Goal: Task Accomplishment & Management: Complete application form

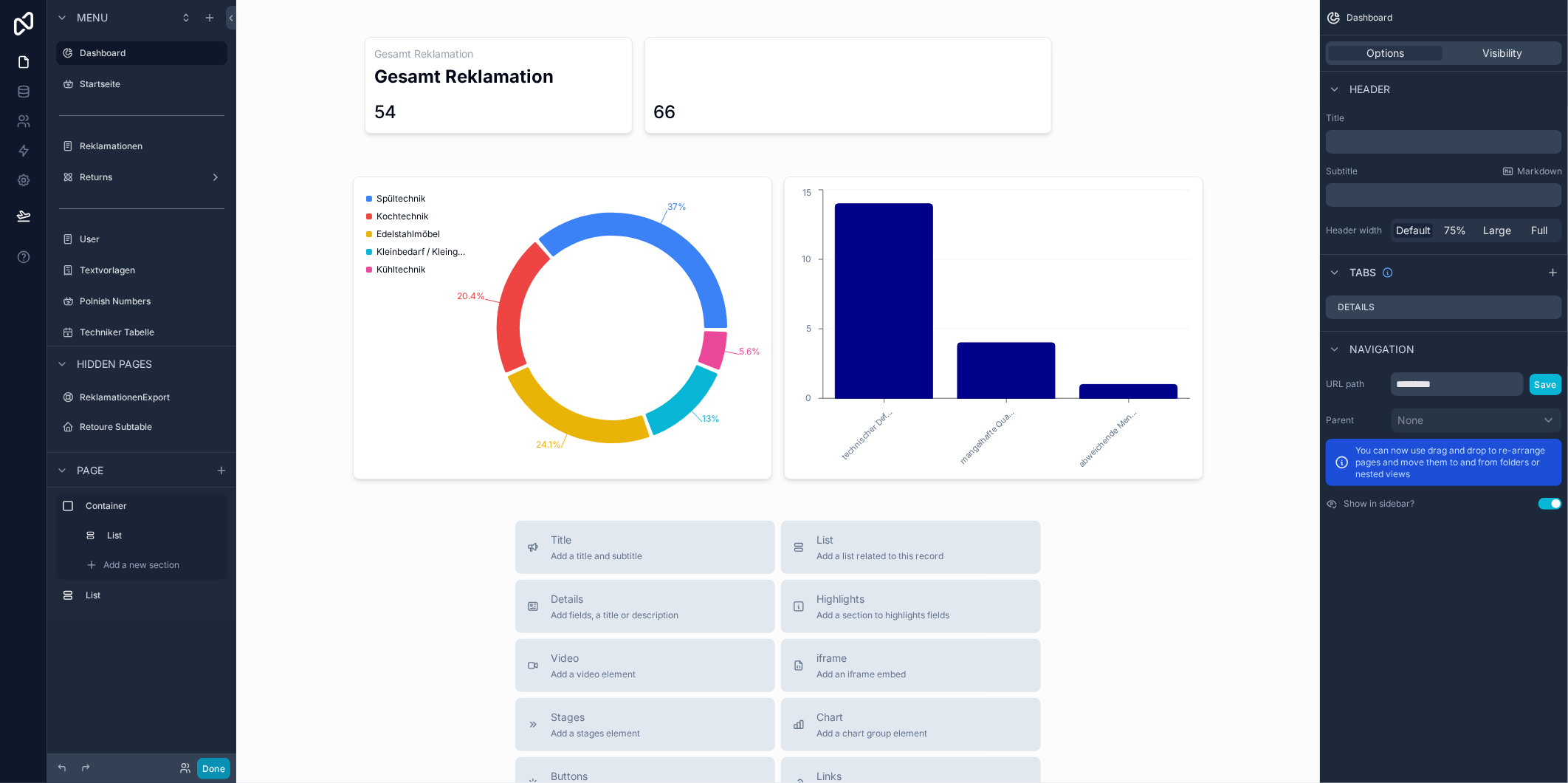
click at [222, 777] on button "Done" at bounding box center [213, 768] width 33 height 21
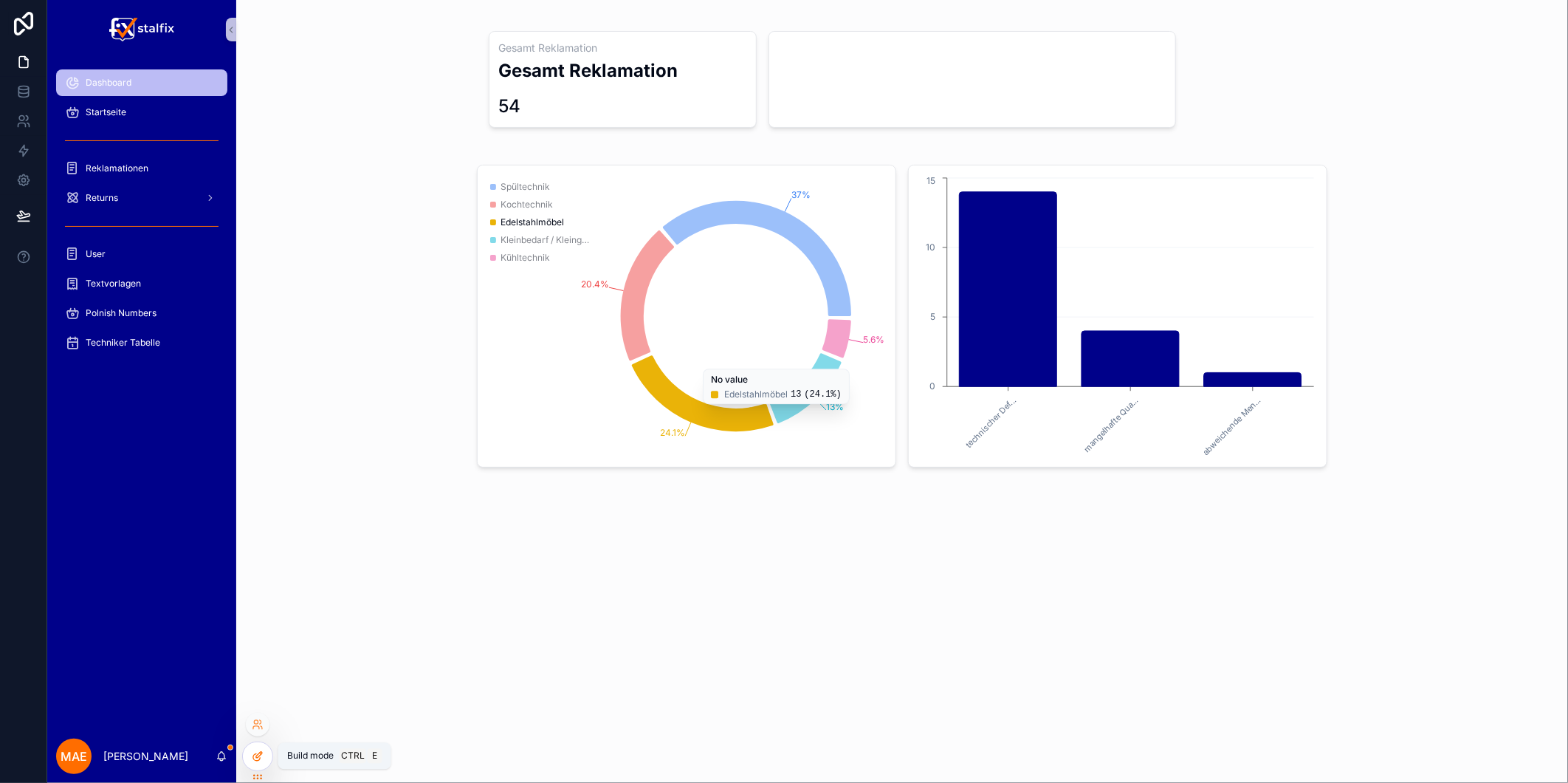
click at [259, 763] on div at bounding box center [257, 756] width 30 height 28
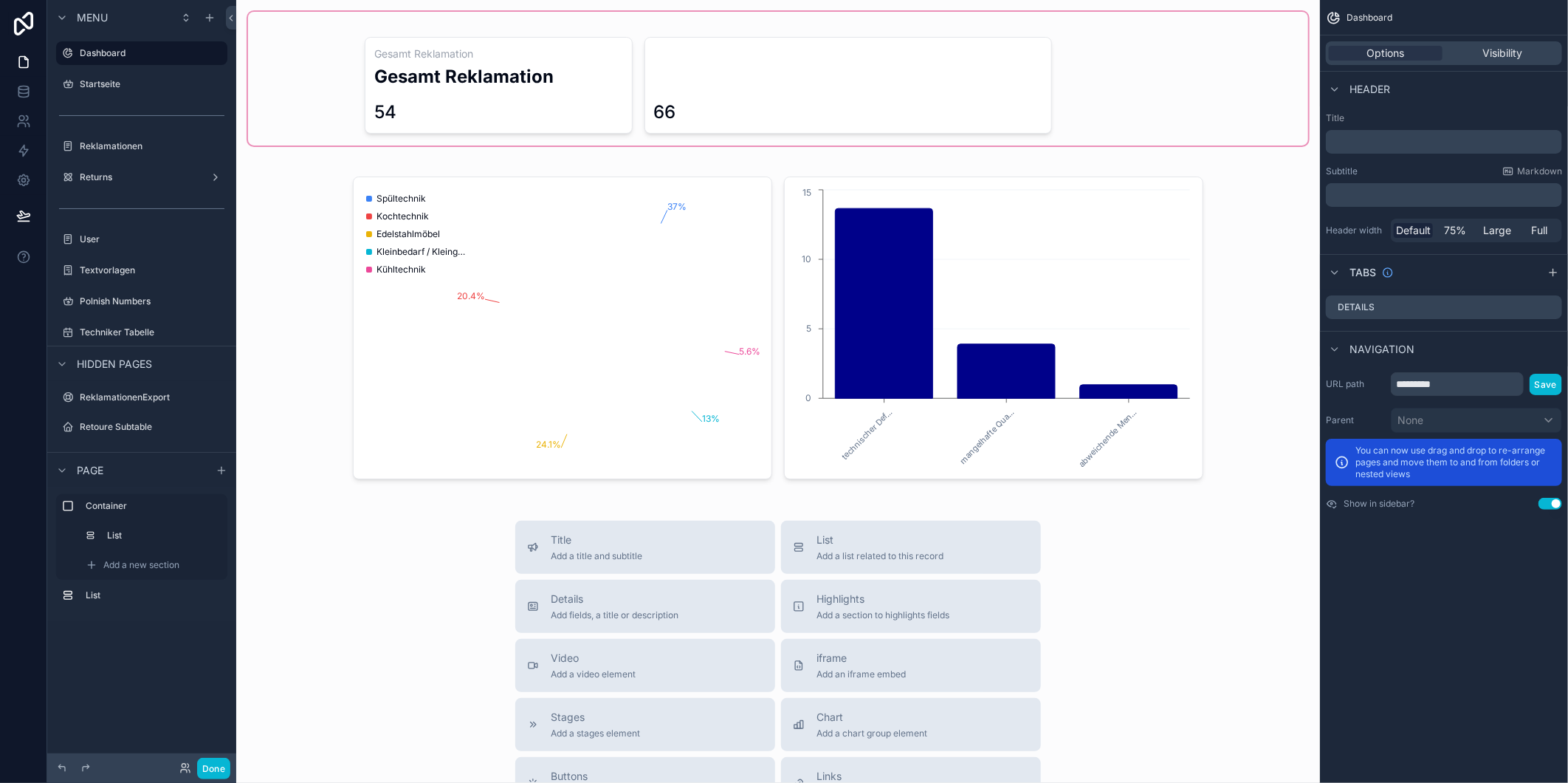
click at [819, 100] on div "scrollable content" at bounding box center [778, 79] width 1060 height 134
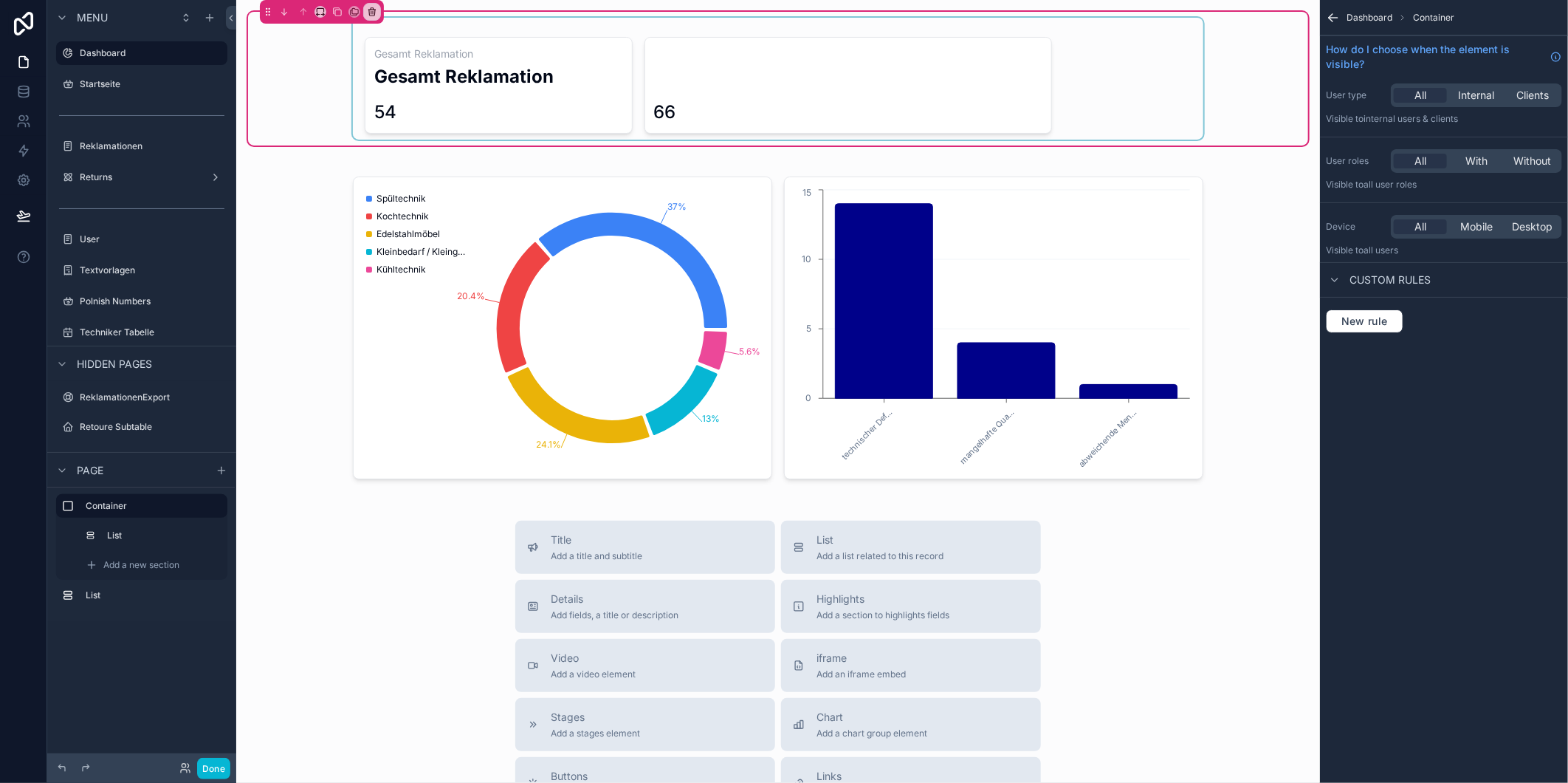
click at [879, 79] on div "scrollable content" at bounding box center [778, 79] width 851 height 122
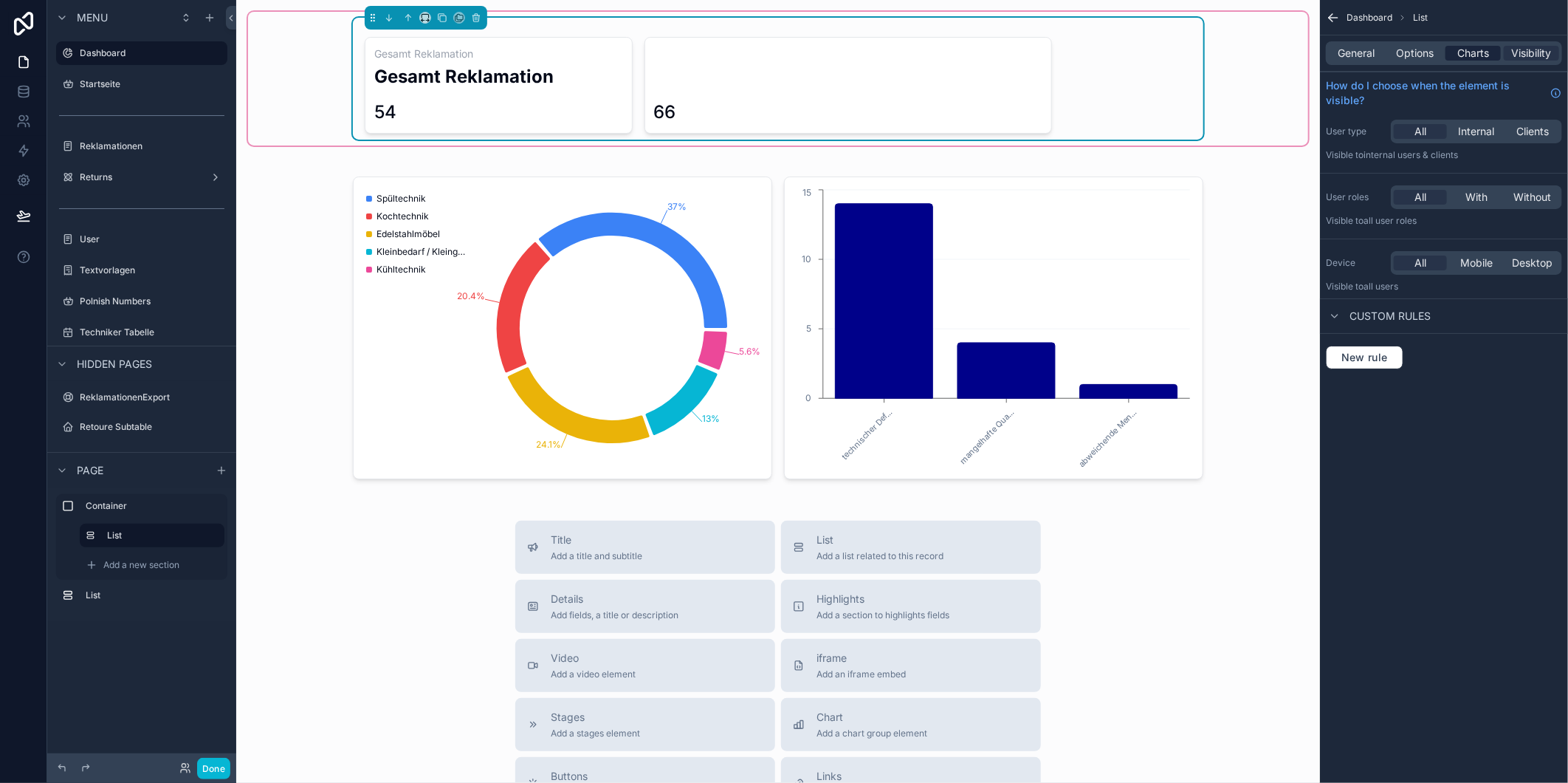
click at [1470, 60] on span "Charts" at bounding box center [1472, 53] width 31 height 14
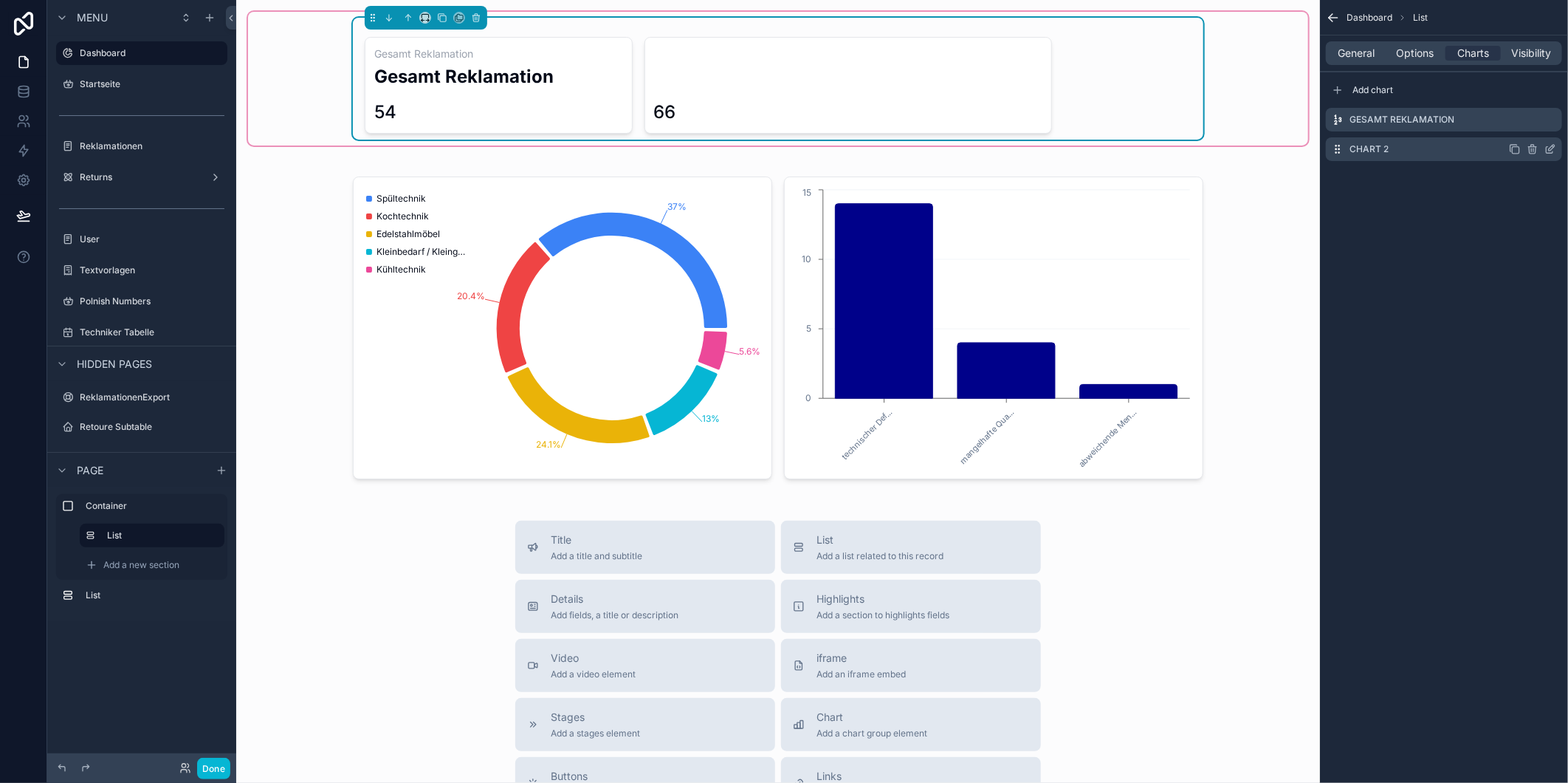
click at [1532, 151] on icon "scrollable content" at bounding box center [1532, 149] width 12 height 12
drag, startPoint x: 1470, startPoint y: 145, endPoint x: 1366, endPoint y: 159, distance: 104.9
click at [1469, 145] on div "Chart 2" at bounding box center [1443, 149] width 237 height 24
click at [1521, 146] on icon "scrollable content" at bounding box center [1515, 149] width 12 height 12
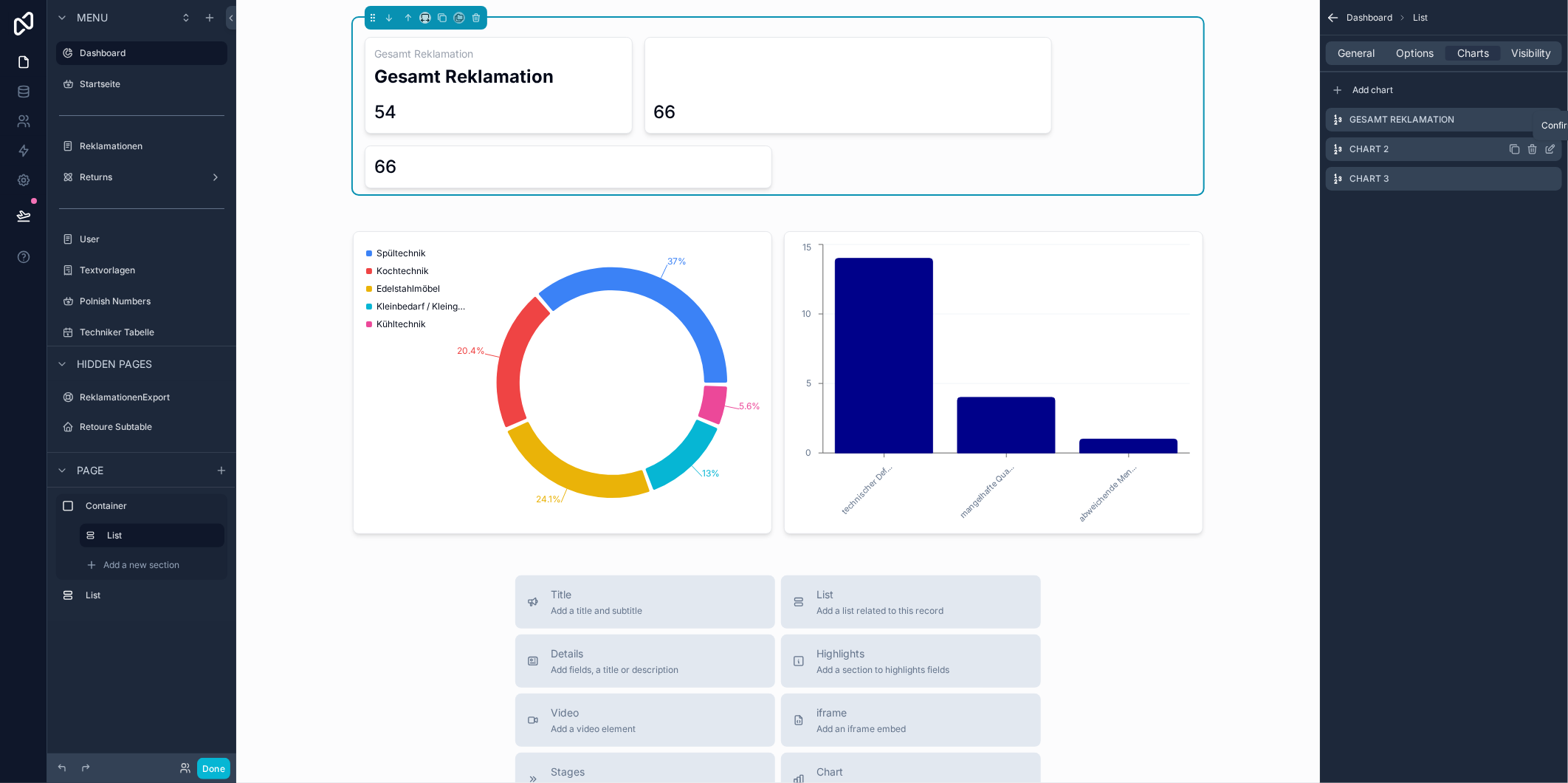
click at [1554, 148] on icon "scrollable content" at bounding box center [1550, 149] width 12 height 12
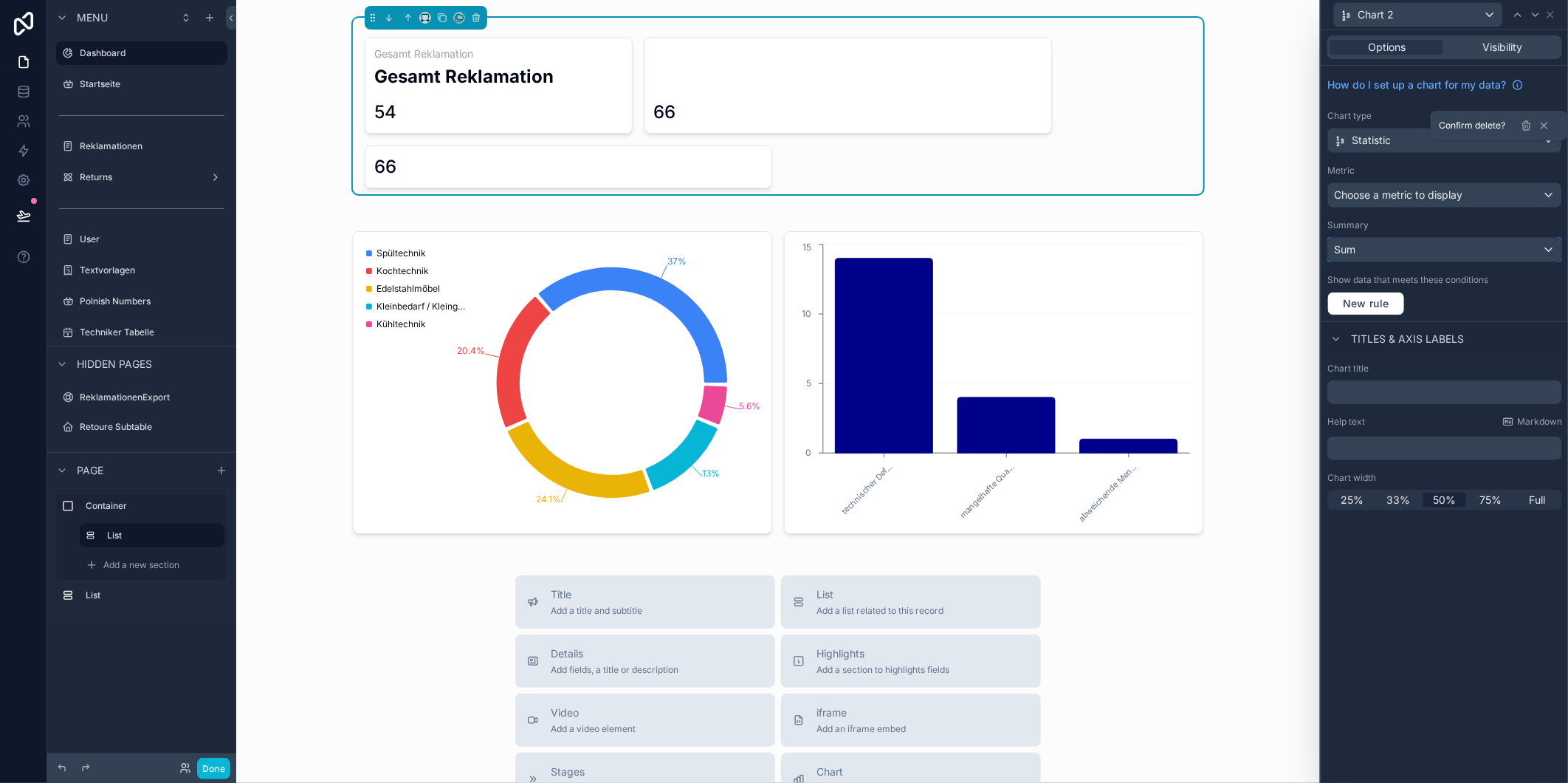
click at [1408, 243] on div "Sum" at bounding box center [1444, 249] width 233 height 24
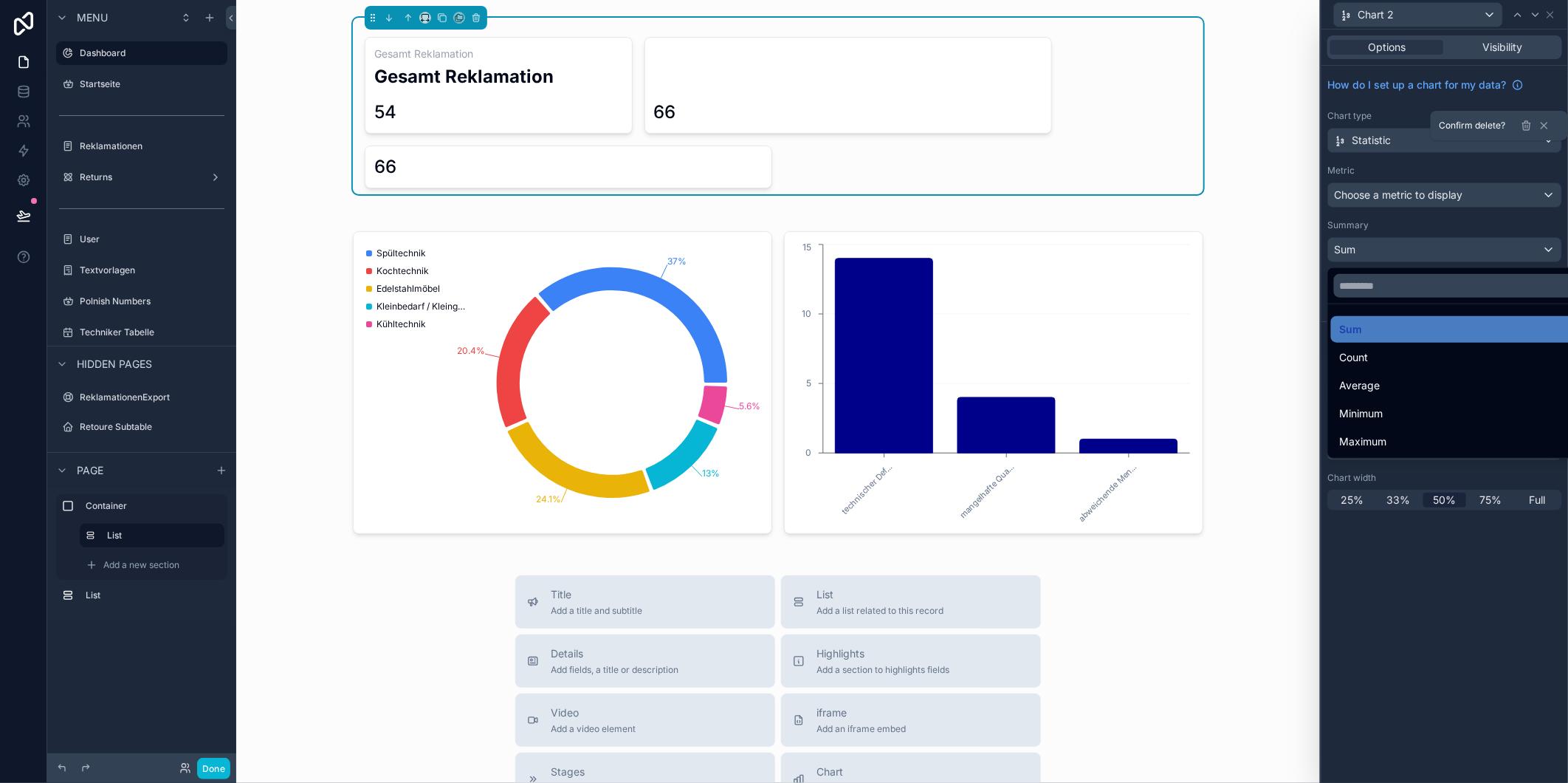
click at [1406, 198] on div at bounding box center [1444, 391] width 247 height 783
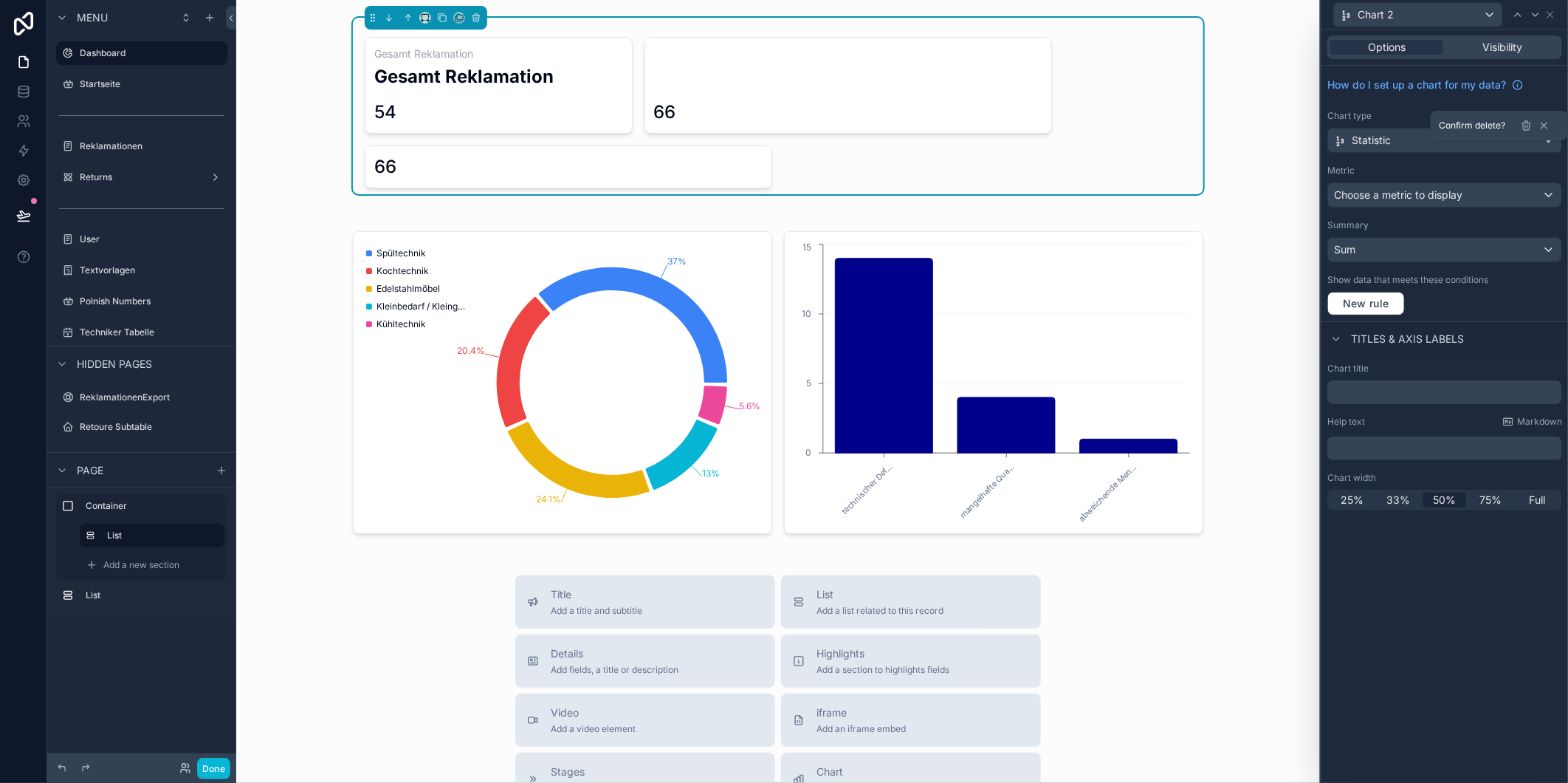
click at [1405, 105] on div "How do I set up a chart for my data? Chart type Statistic Metric Choose a metri…" at bounding box center [1444, 193] width 247 height 255
click at [1411, 188] on span "Choose a metric to display" at bounding box center [1398, 194] width 128 height 13
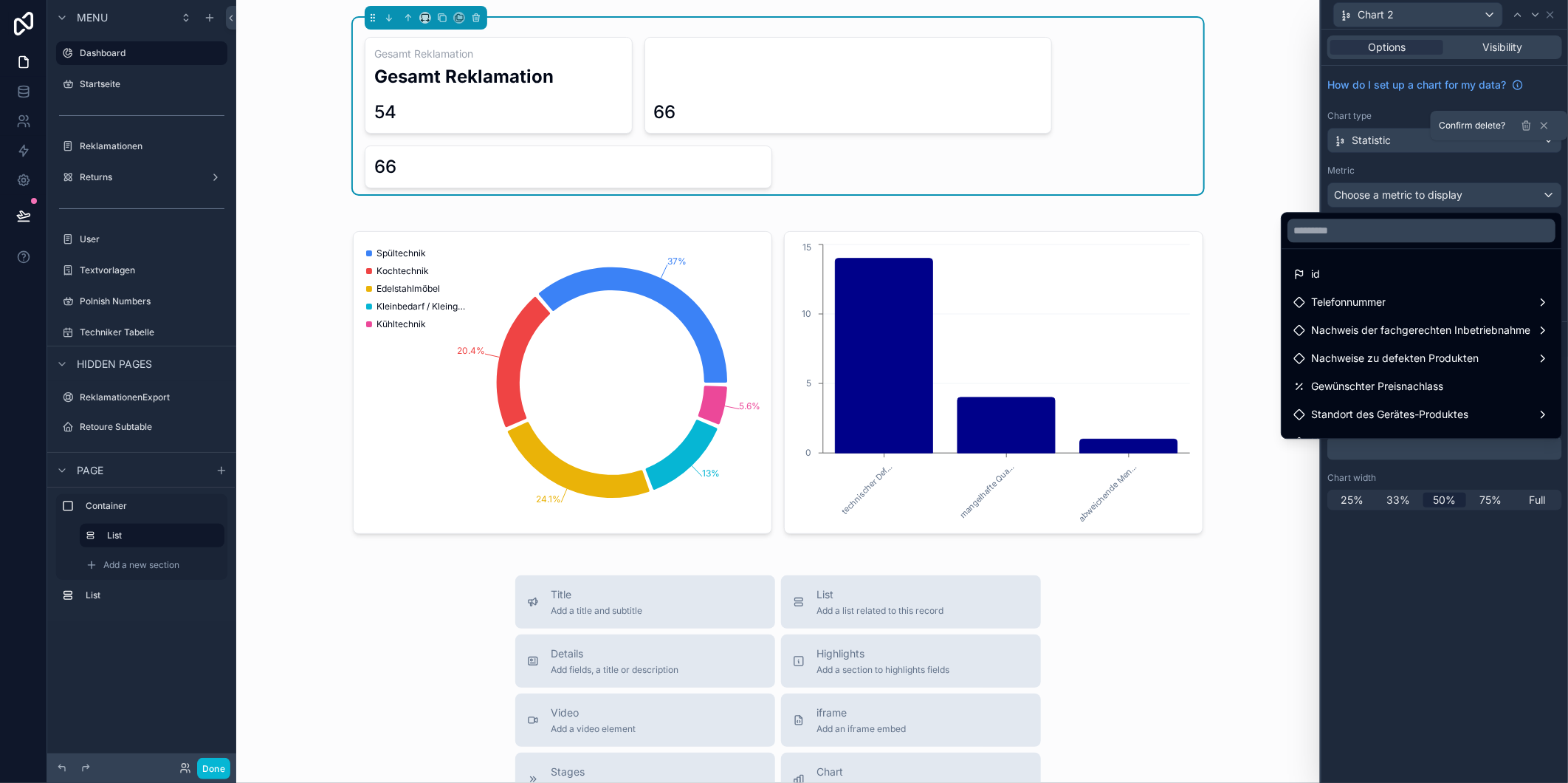
click at [1411, 188] on div at bounding box center [1444, 391] width 247 height 783
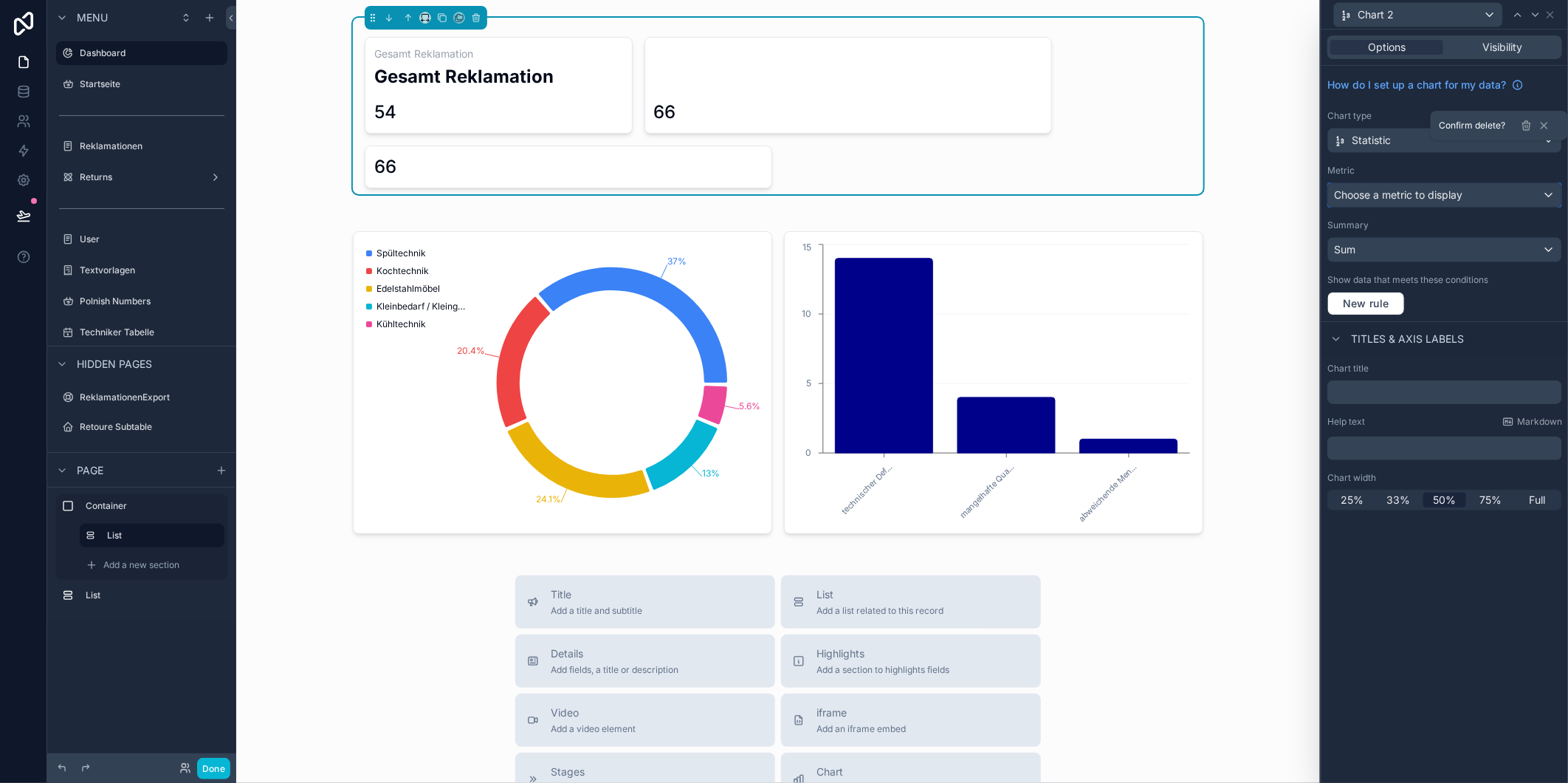
click at [1411, 188] on span "Choose a metric to display" at bounding box center [1398, 194] width 128 height 13
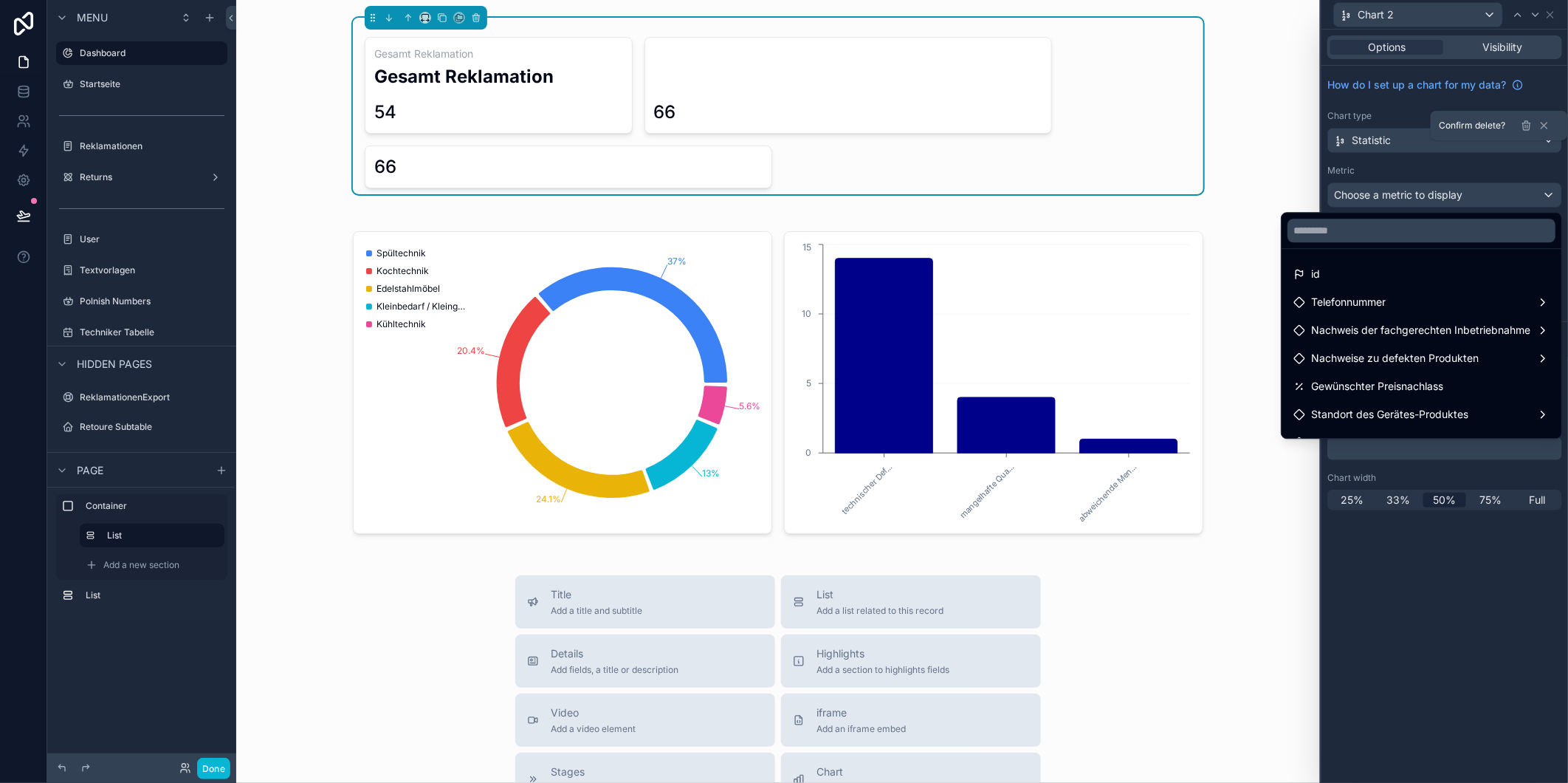
click at [1550, 14] on div at bounding box center [1444, 391] width 247 height 783
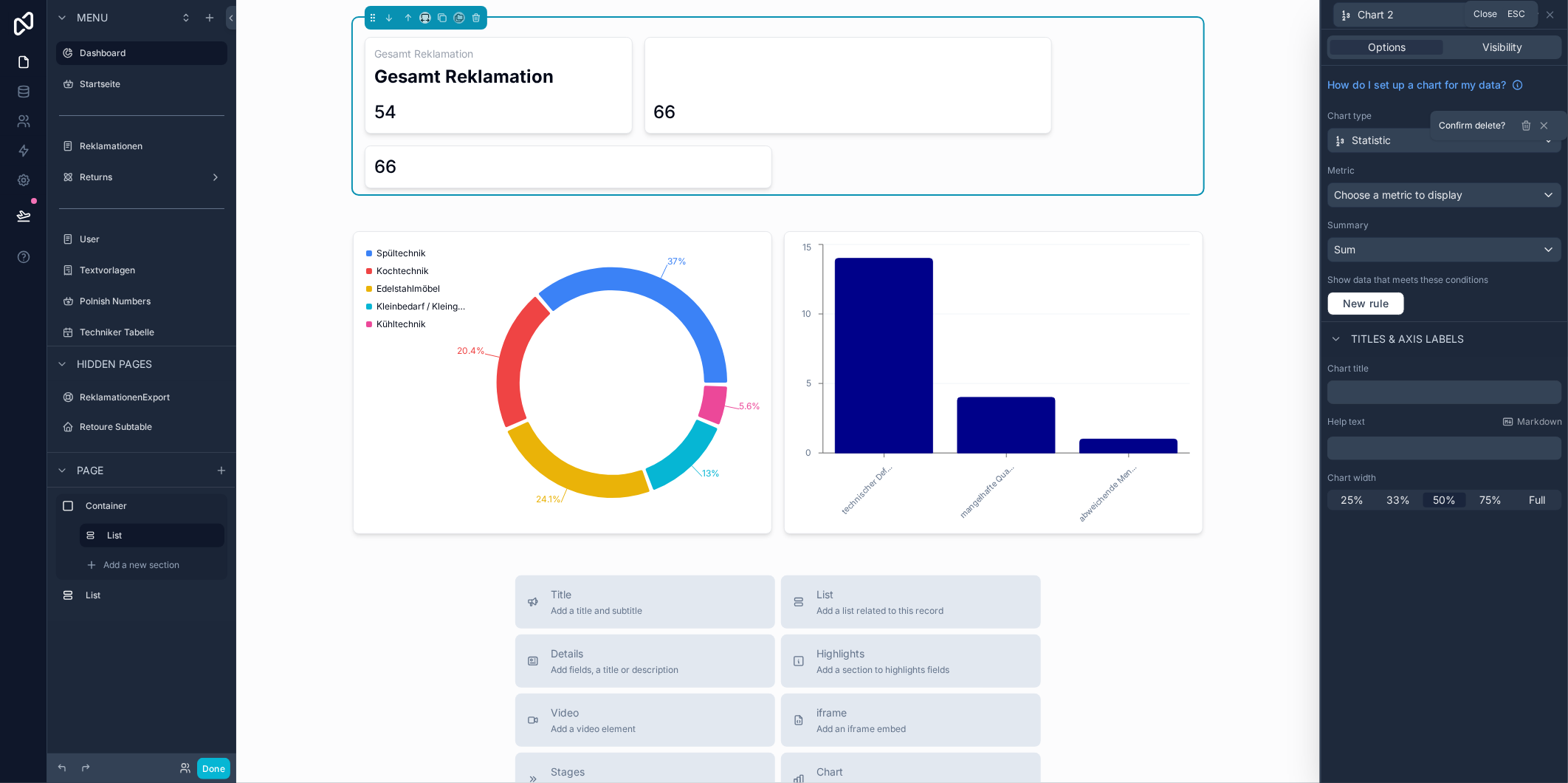
click at [1550, 14] on icon at bounding box center [1550, 14] width 6 height 6
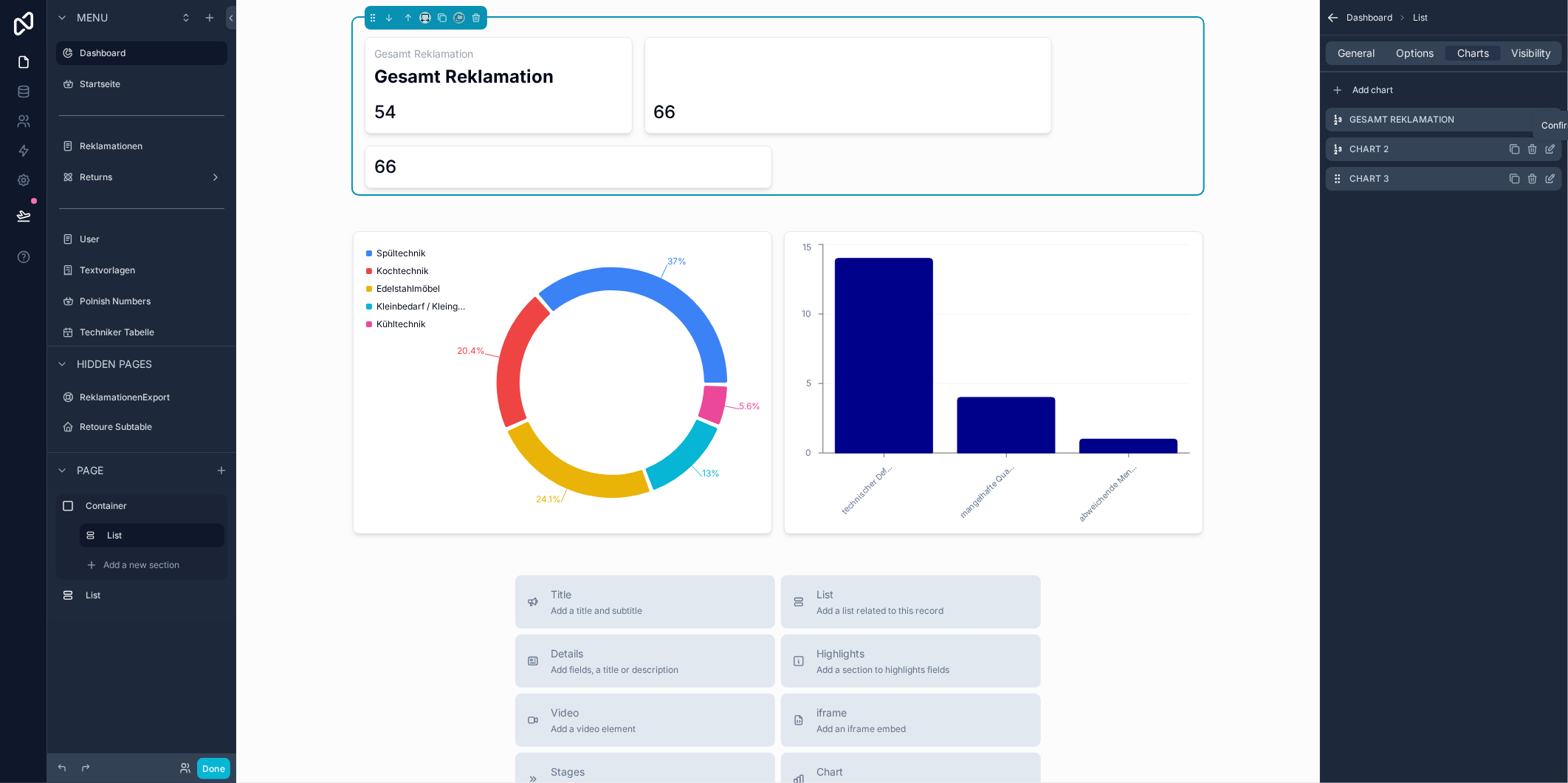
click at [1532, 176] on icon "scrollable content" at bounding box center [1533, 176] width 8 height 0
click at [1527, 154] on icon at bounding box center [1527, 155] width 0 height 3
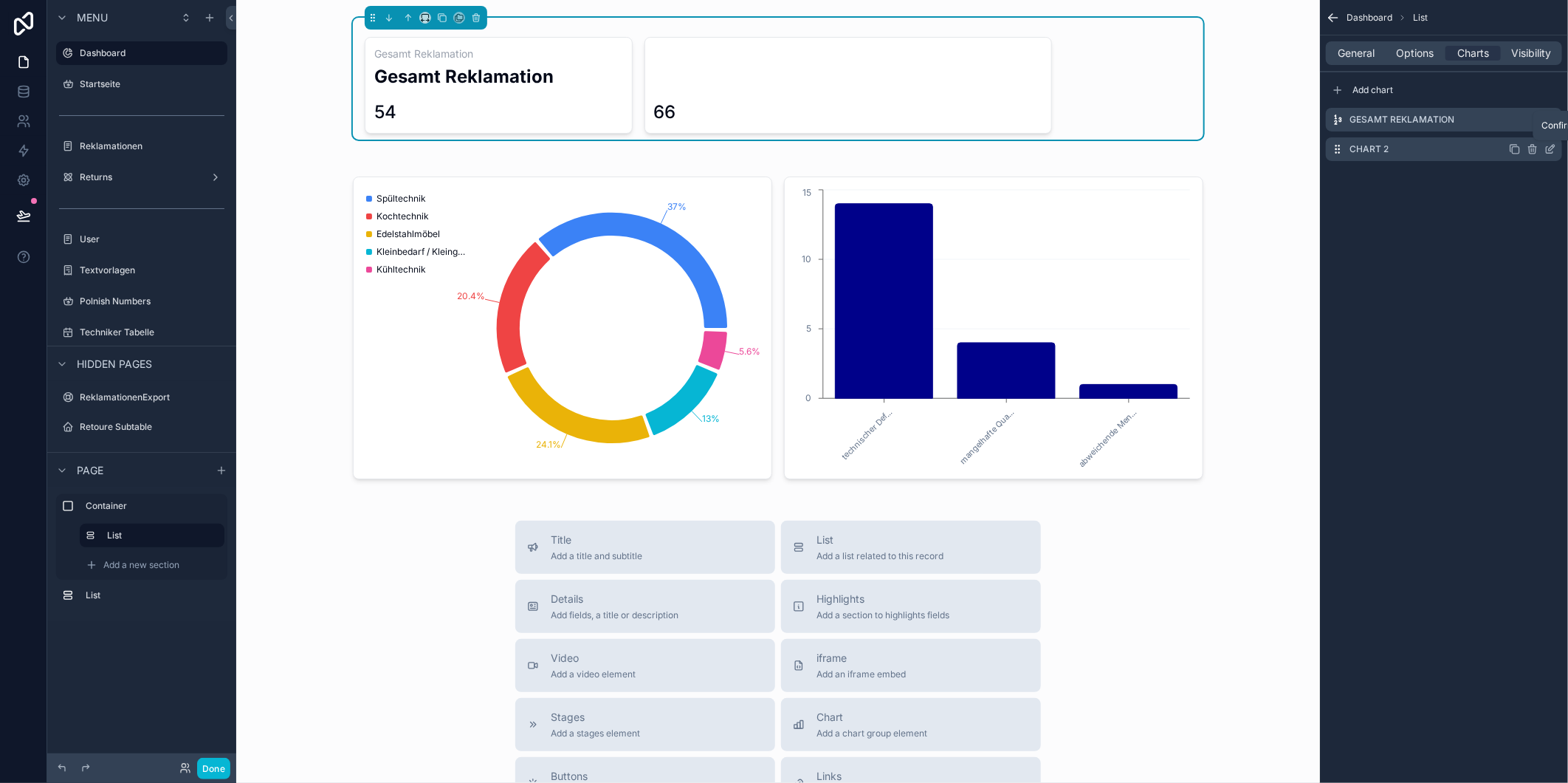
click at [1531, 149] on icon "scrollable content" at bounding box center [1532, 149] width 12 height 12
click at [1524, 126] on icon at bounding box center [1526, 126] width 12 height 12
click at [135, 559] on span "Add a new section" at bounding box center [142, 565] width 76 height 12
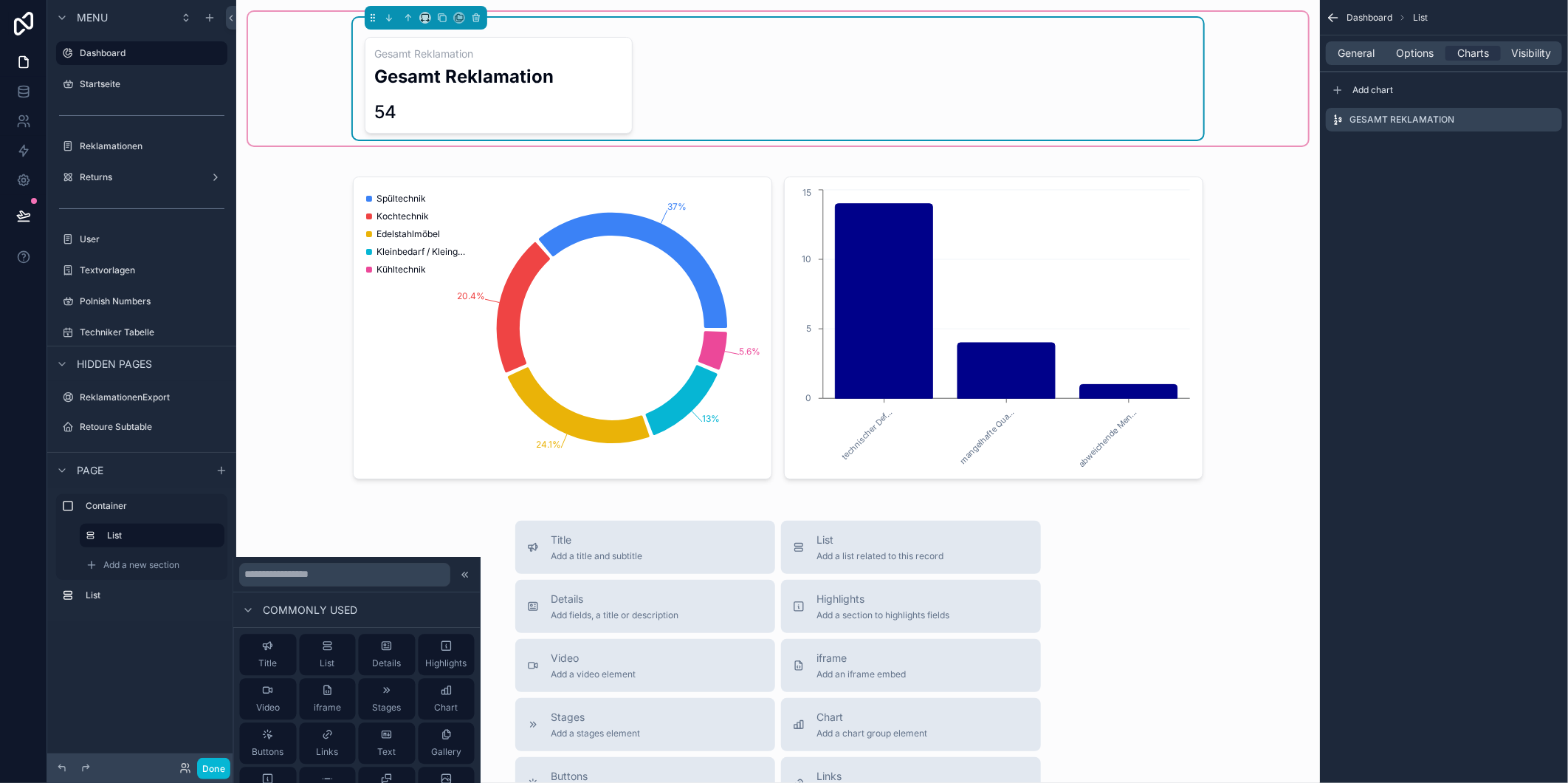
click at [670, 52] on div "Gesamt Reklamation Gesamt Reklamation 54" at bounding box center [778, 86] width 827 height 97
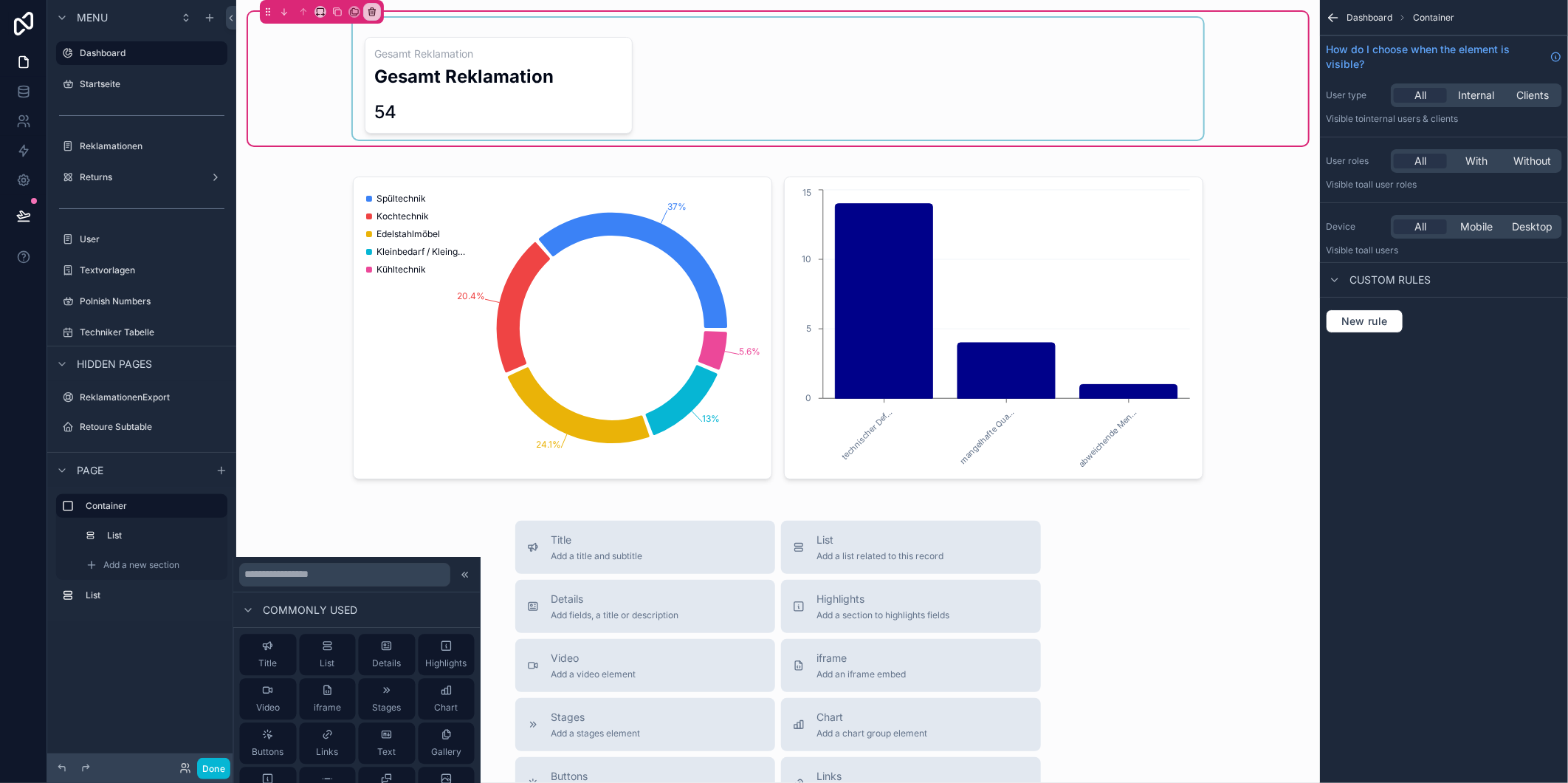
click at [1075, 79] on div "scrollable content" at bounding box center [778, 79] width 851 height 122
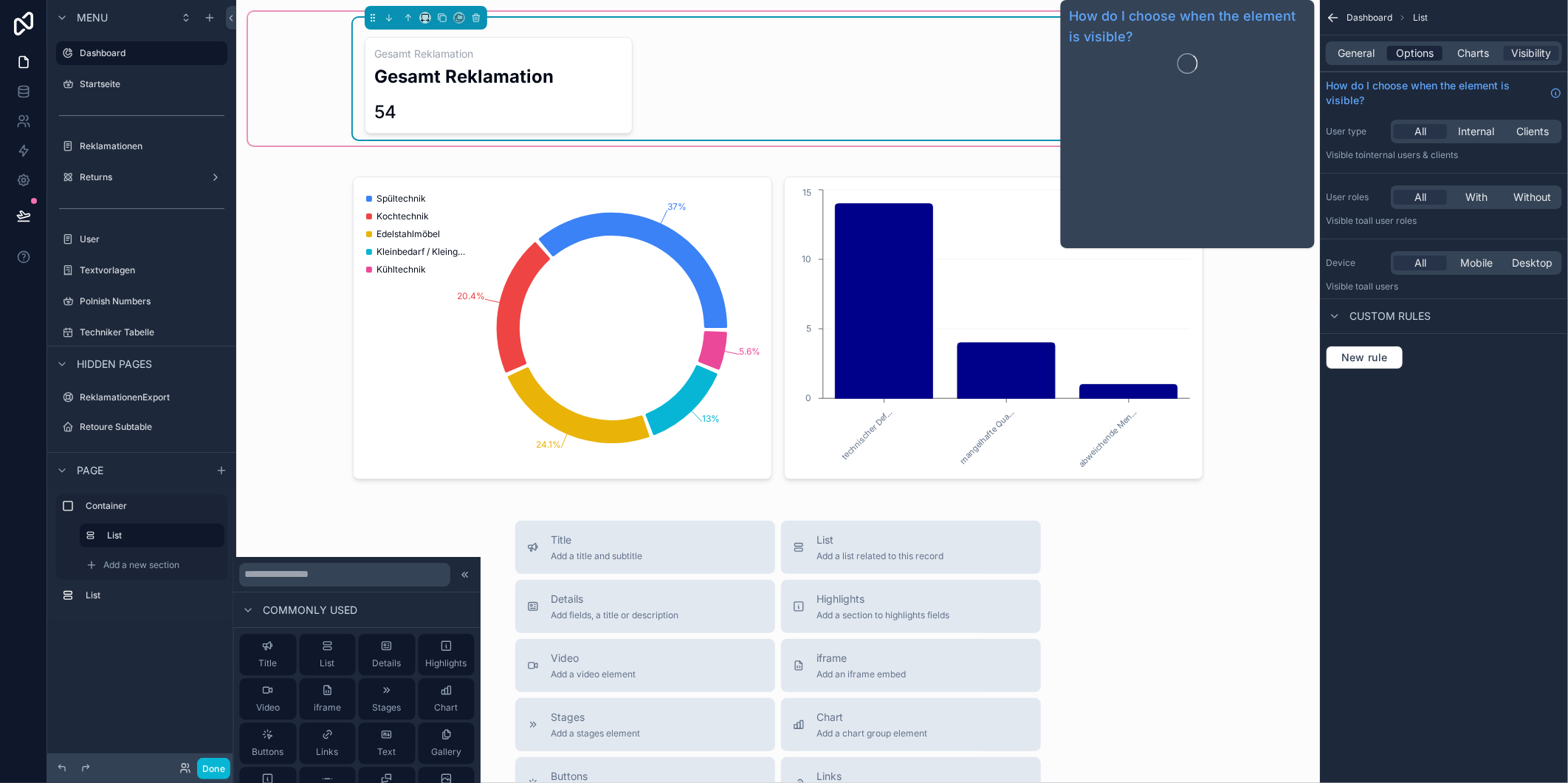
click at [1403, 55] on span "Options" at bounding box center [1415, 53] width 37 height 14
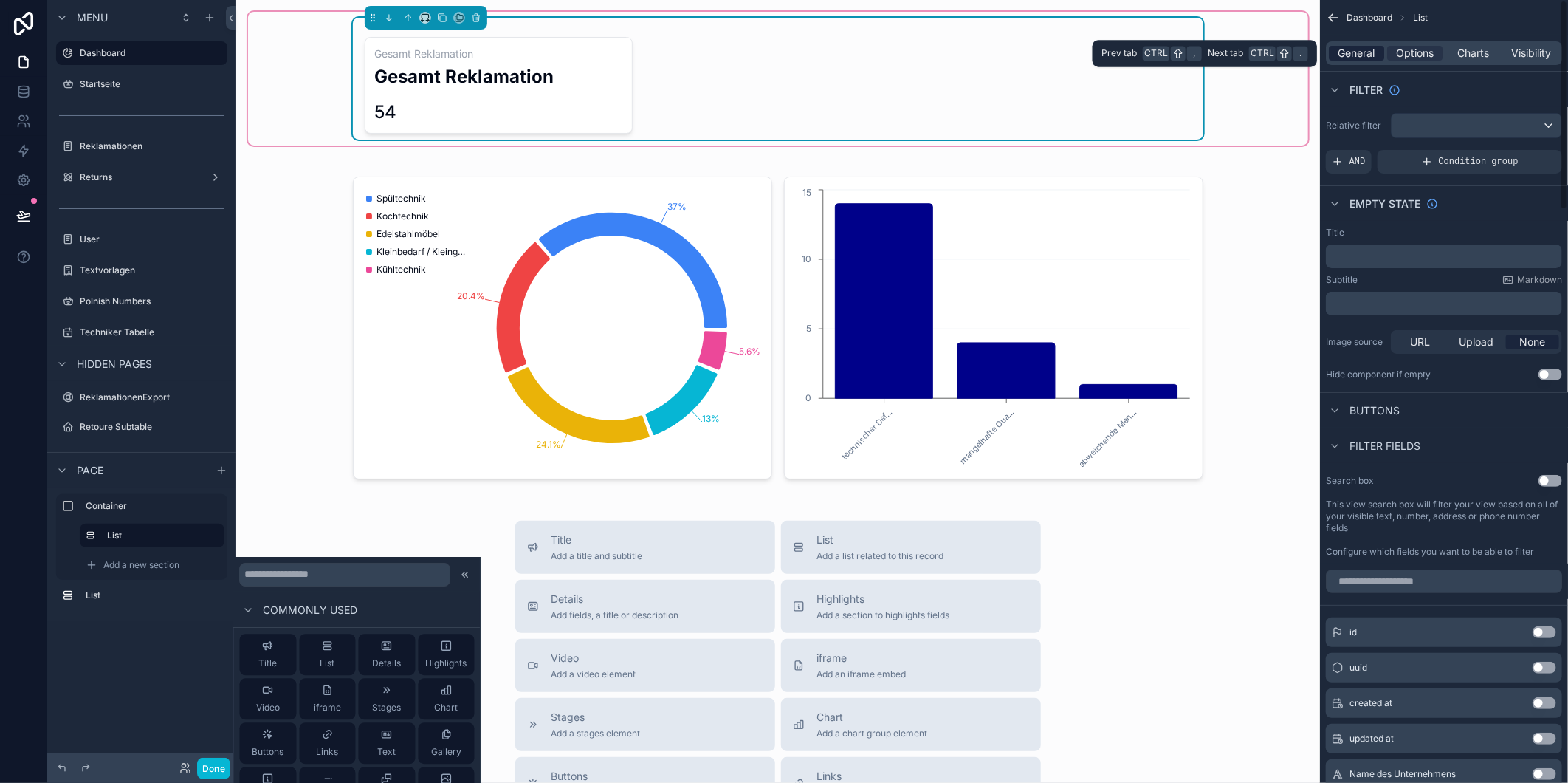
click at [1357, 52] on span "General" at bounding box center [1357, 53] width 37 height 14
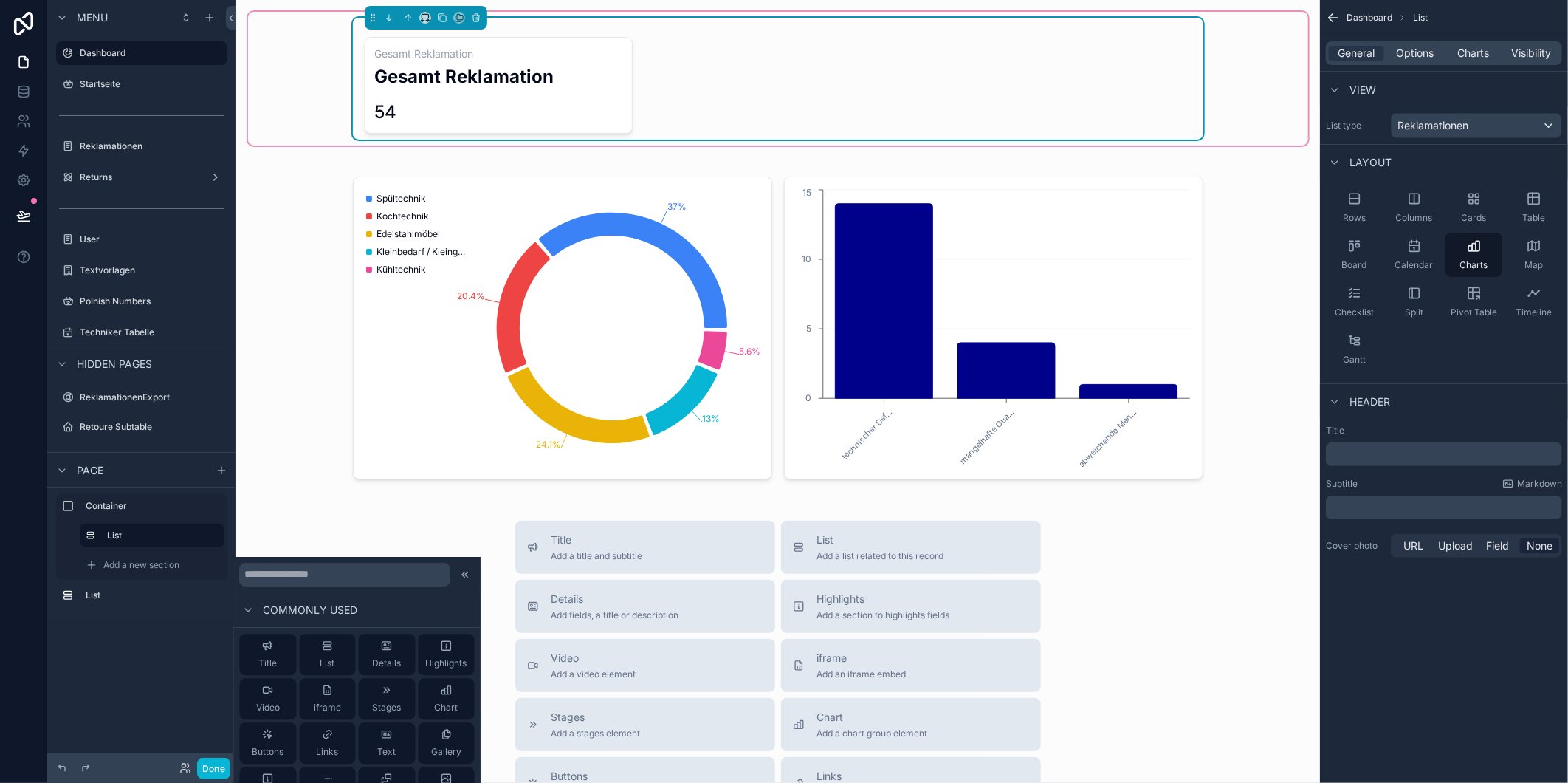
click at [907, 77] on div "Gesamt Reklamation Gesamt Reklamation 54" at bounding box center [778, 86] width 827 height 97
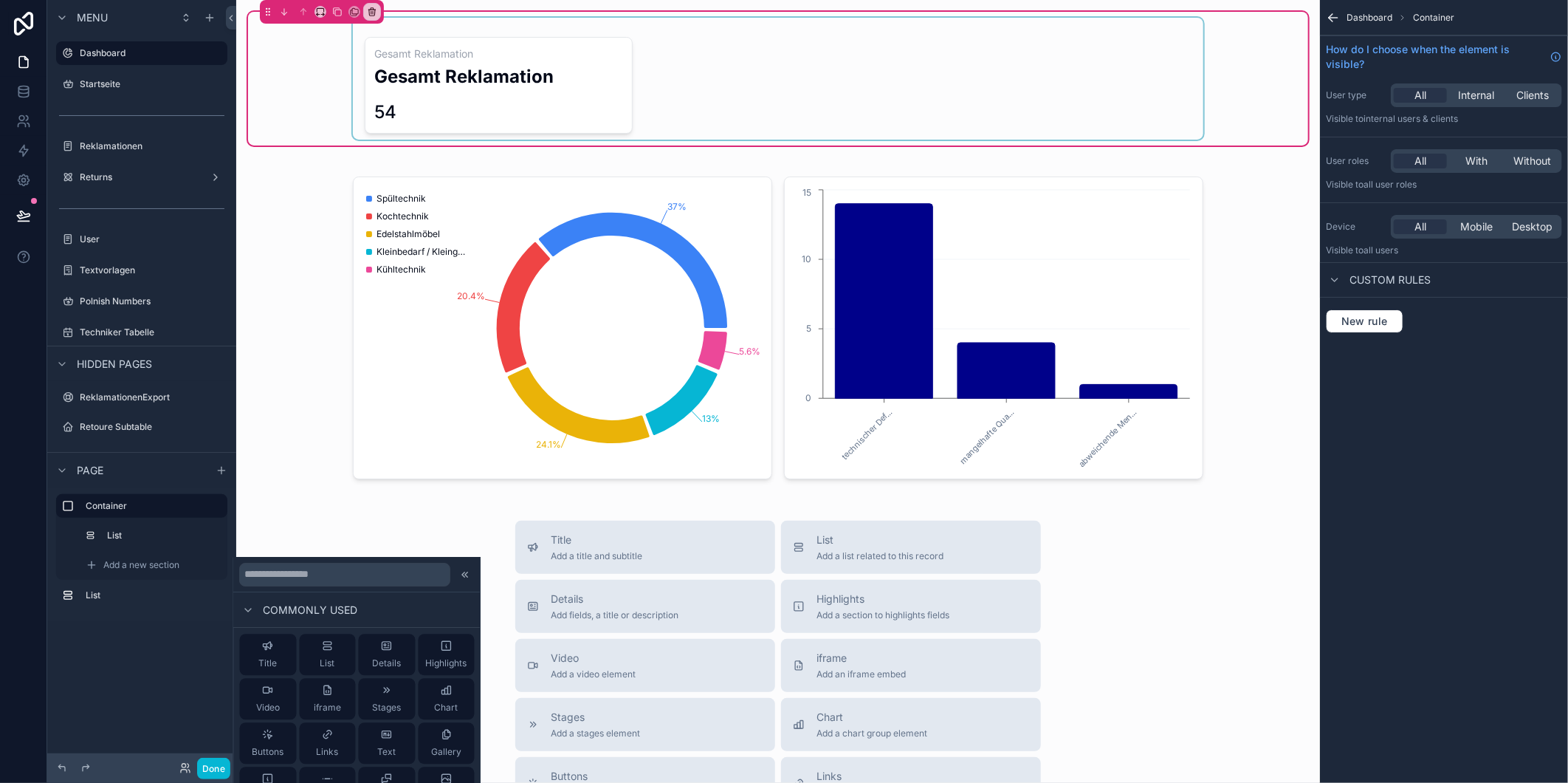
click at [907, 82] on div "scrollable content" at bounding box center [778, 79] width 851 height 122
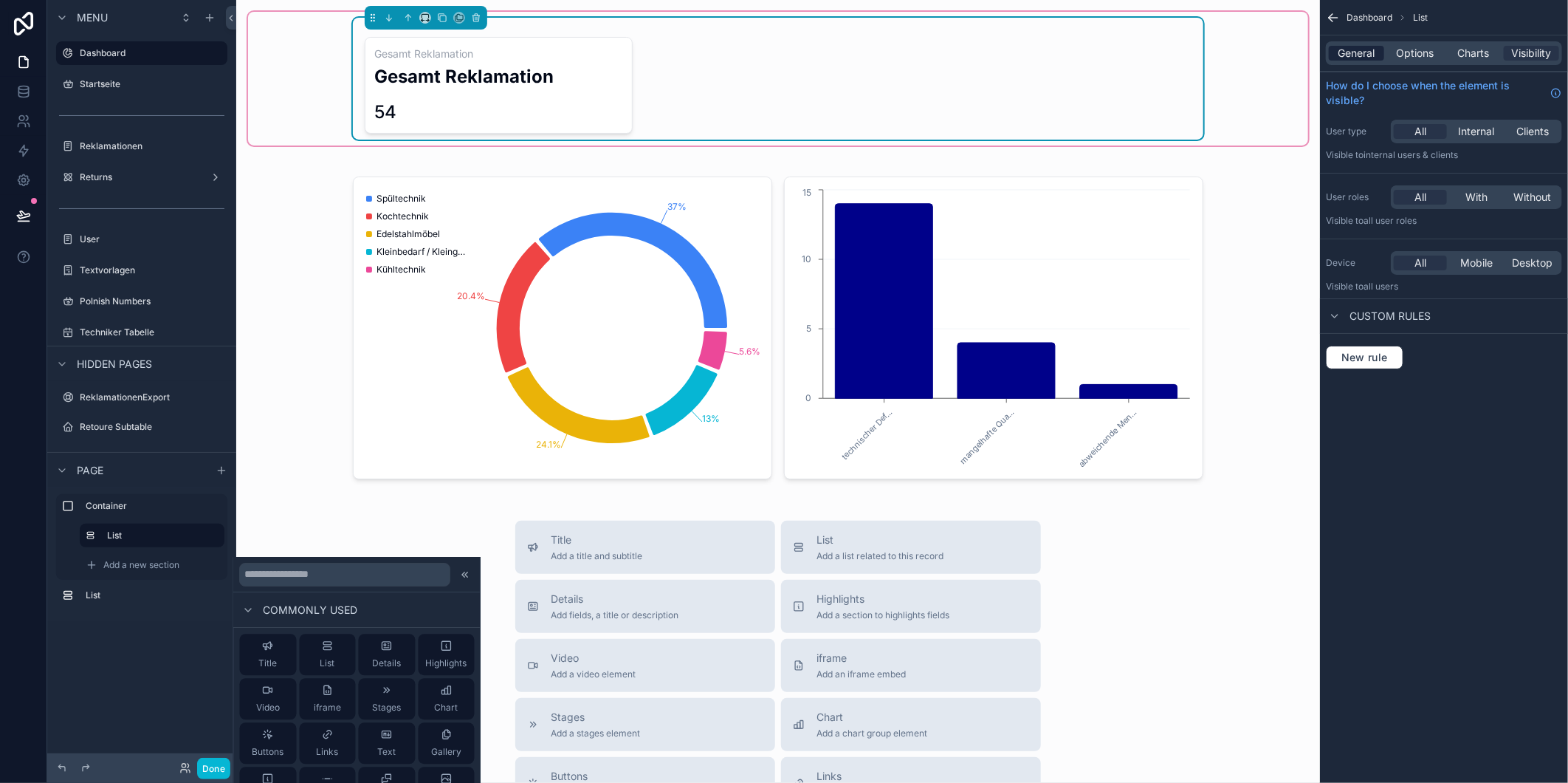
click at [1370, 48] on span "General" at bounding box center [1357, 53] width 37 height 14
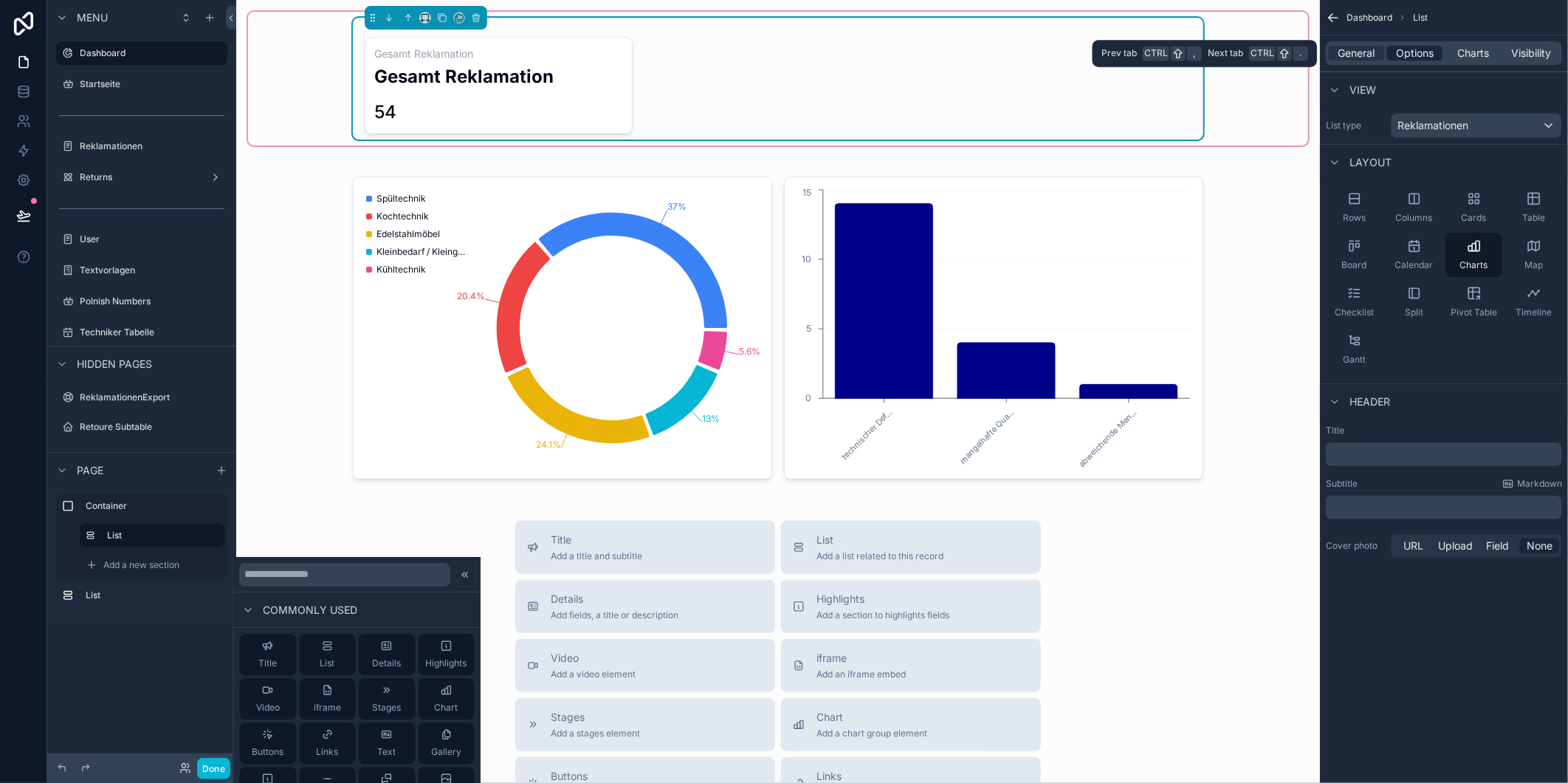
click at [1429, 53] on span "Options" at bounding box center [1415, 53] width 37 height 14
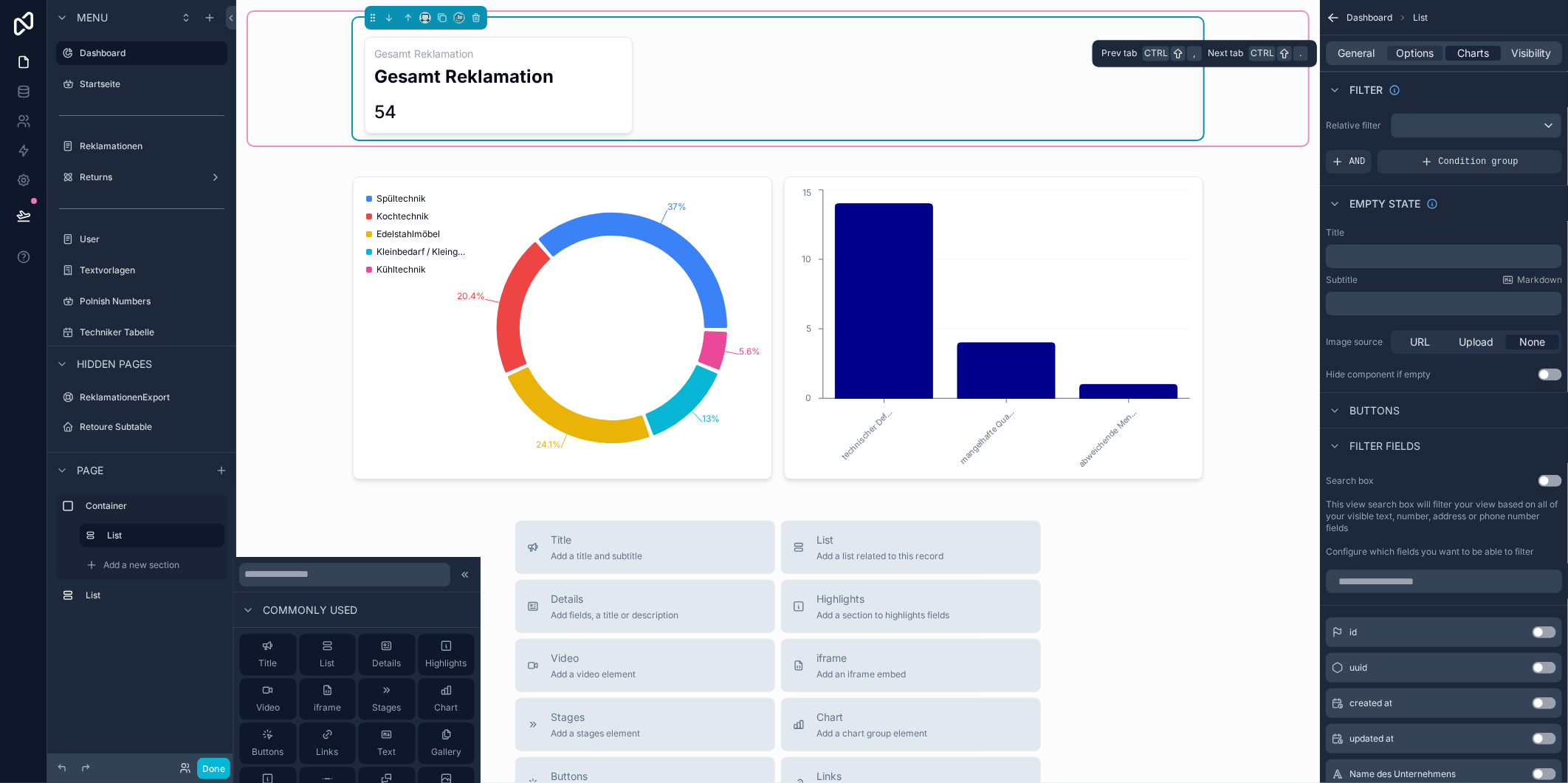
click at [1465, 53] on span "Charts" at bounding box center [1472, 53] width 31 height 14
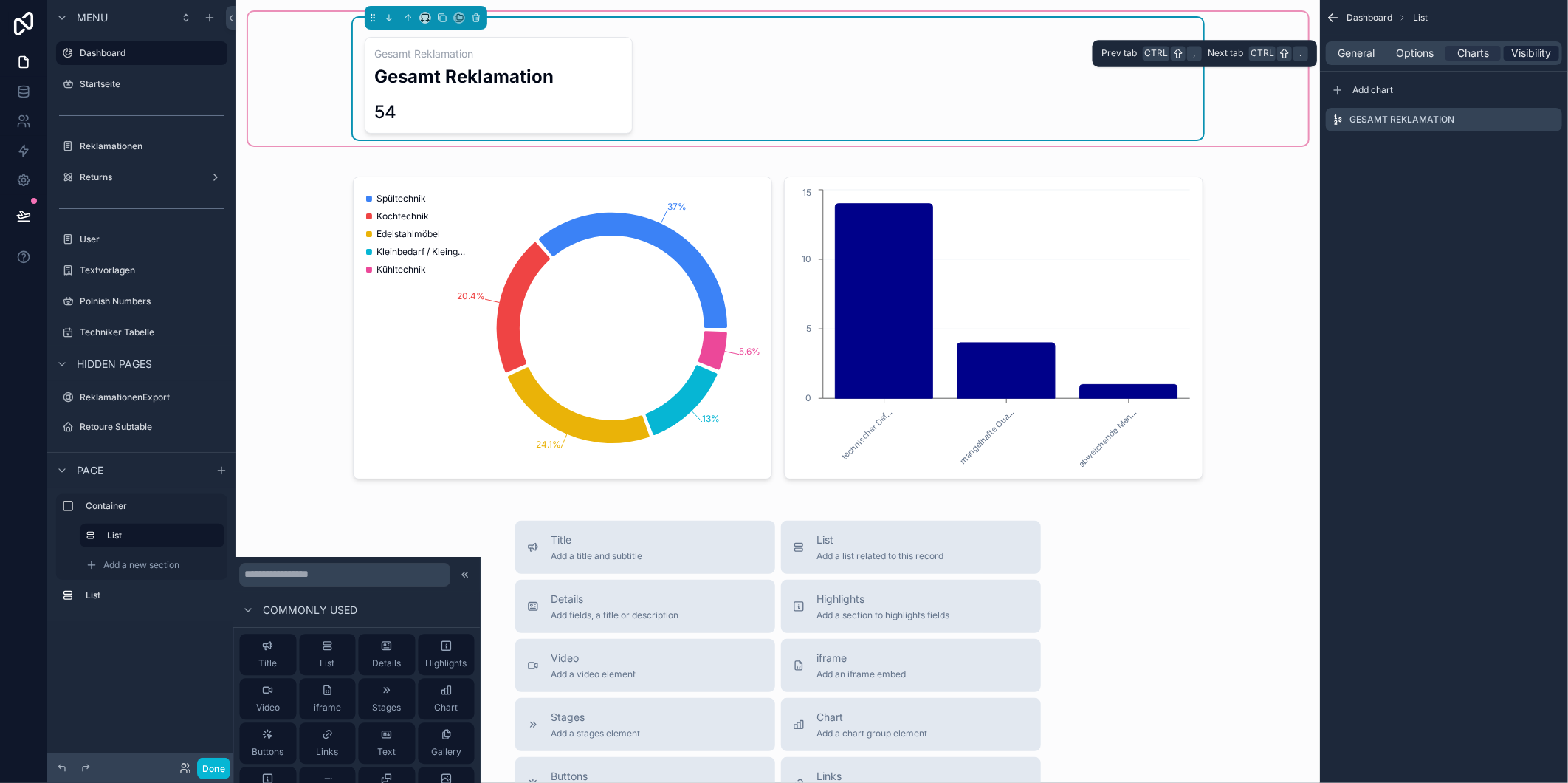
click at [1533, 48] on span "Visibility" at bounding box center [1532, 53] width 40 height 14
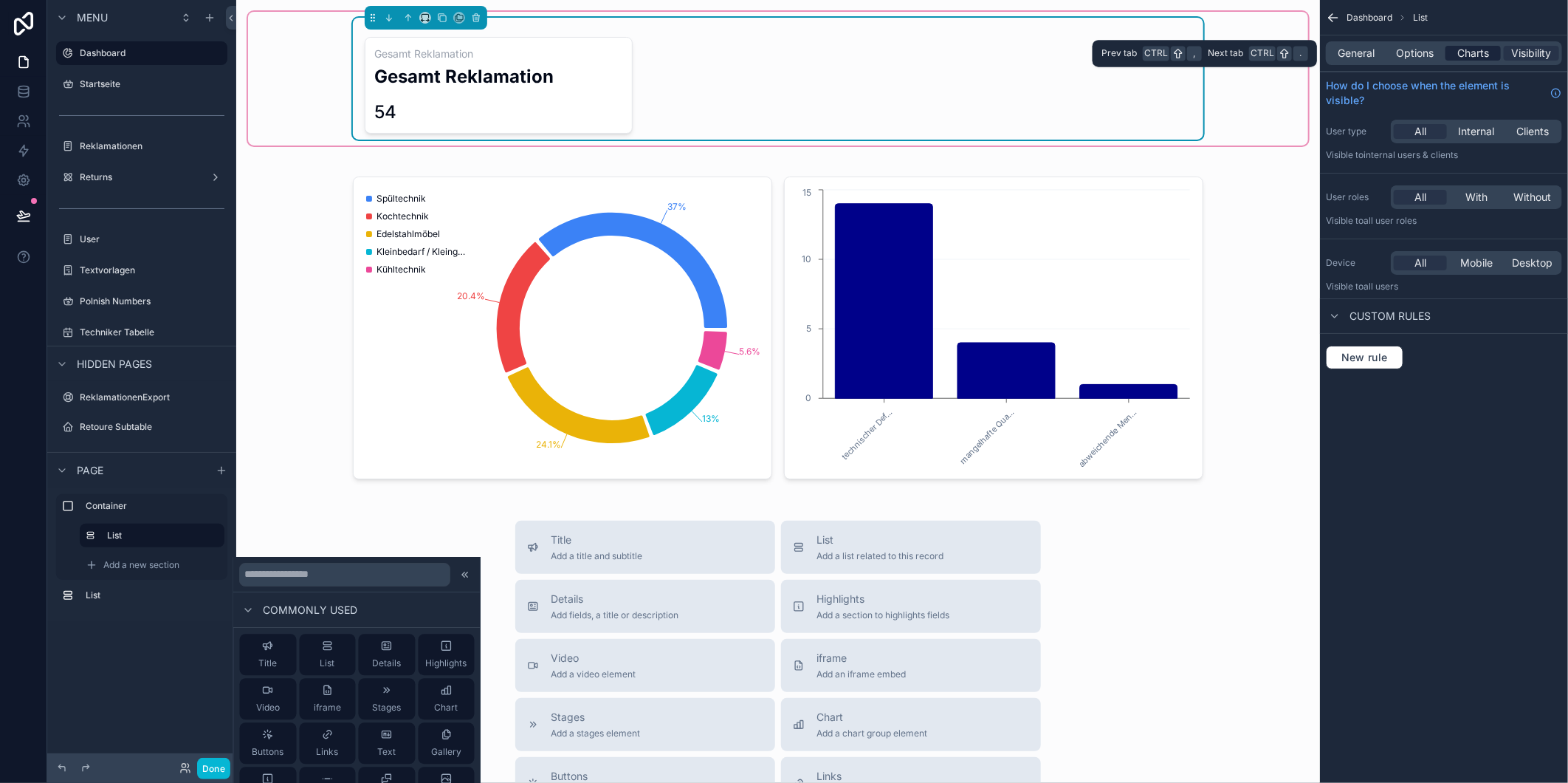
click at [1477, 48] on span "Charts" at bounding box center [1472, 53] width 31 height 14
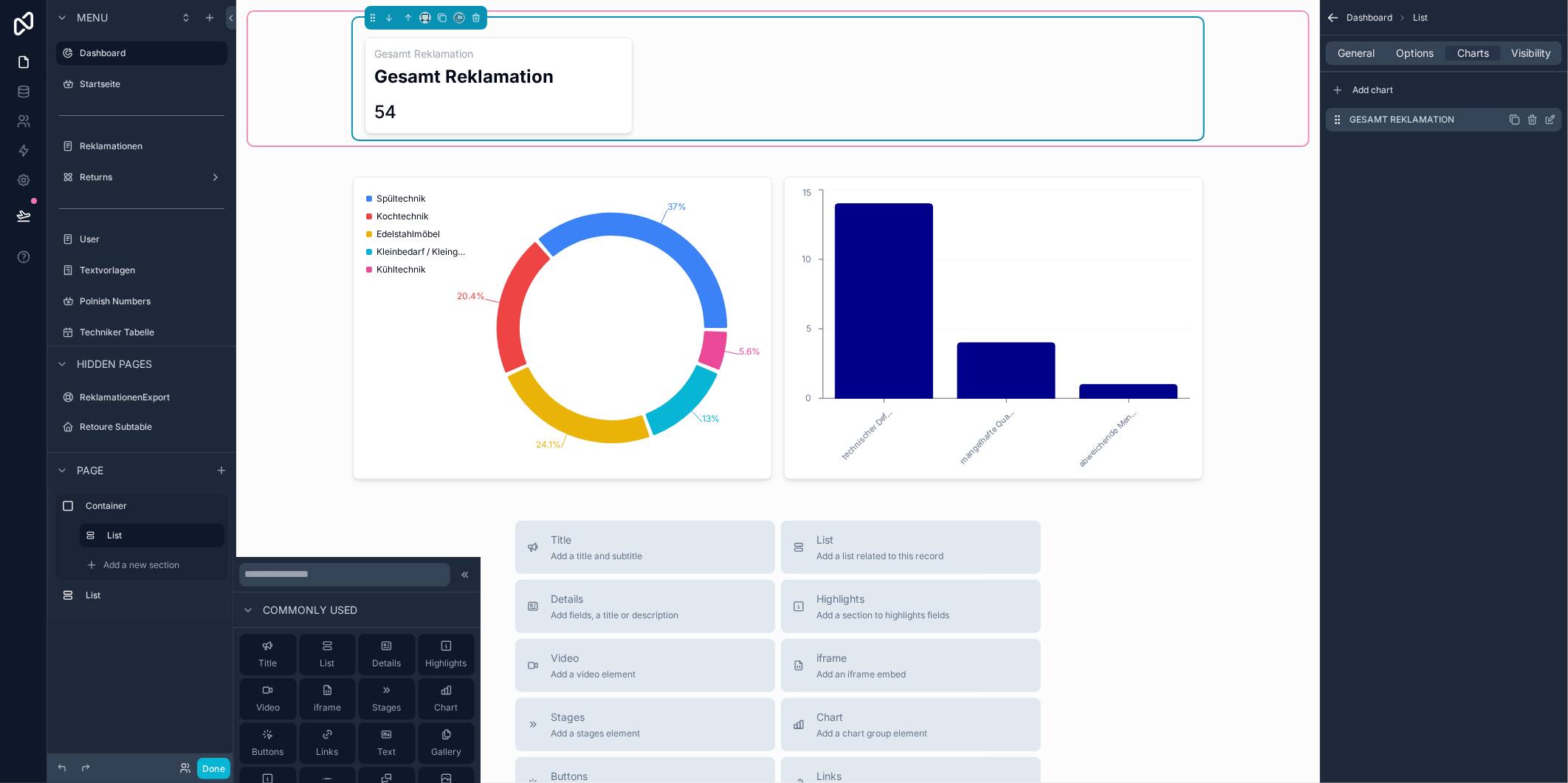
click at [1548, 115] on icon "scrollable content" at bounding box center [1550, 120] width 12 height 12
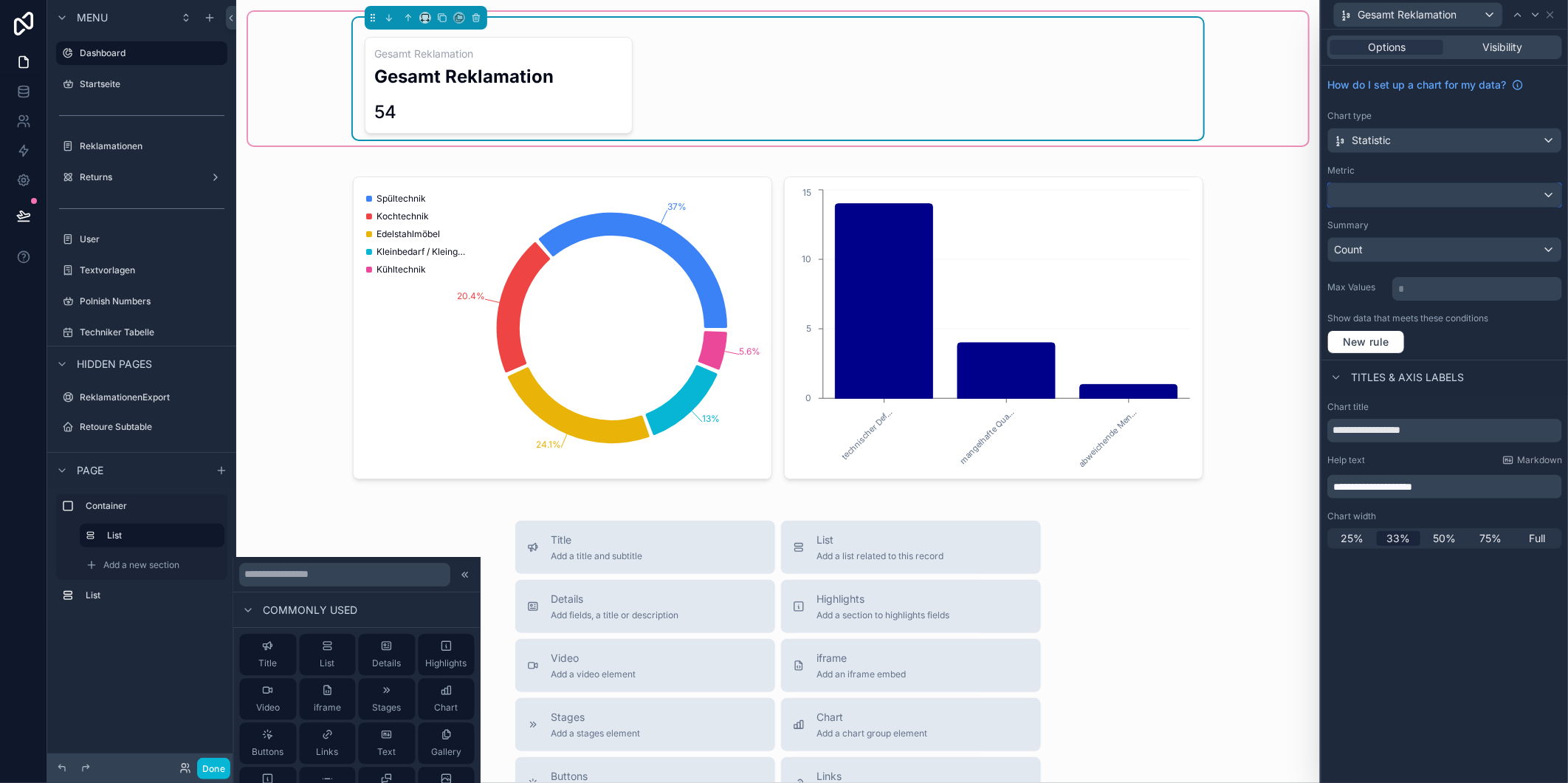
click at [1412, 190] on div at bounding box center [1444, 195] width 233 height 24
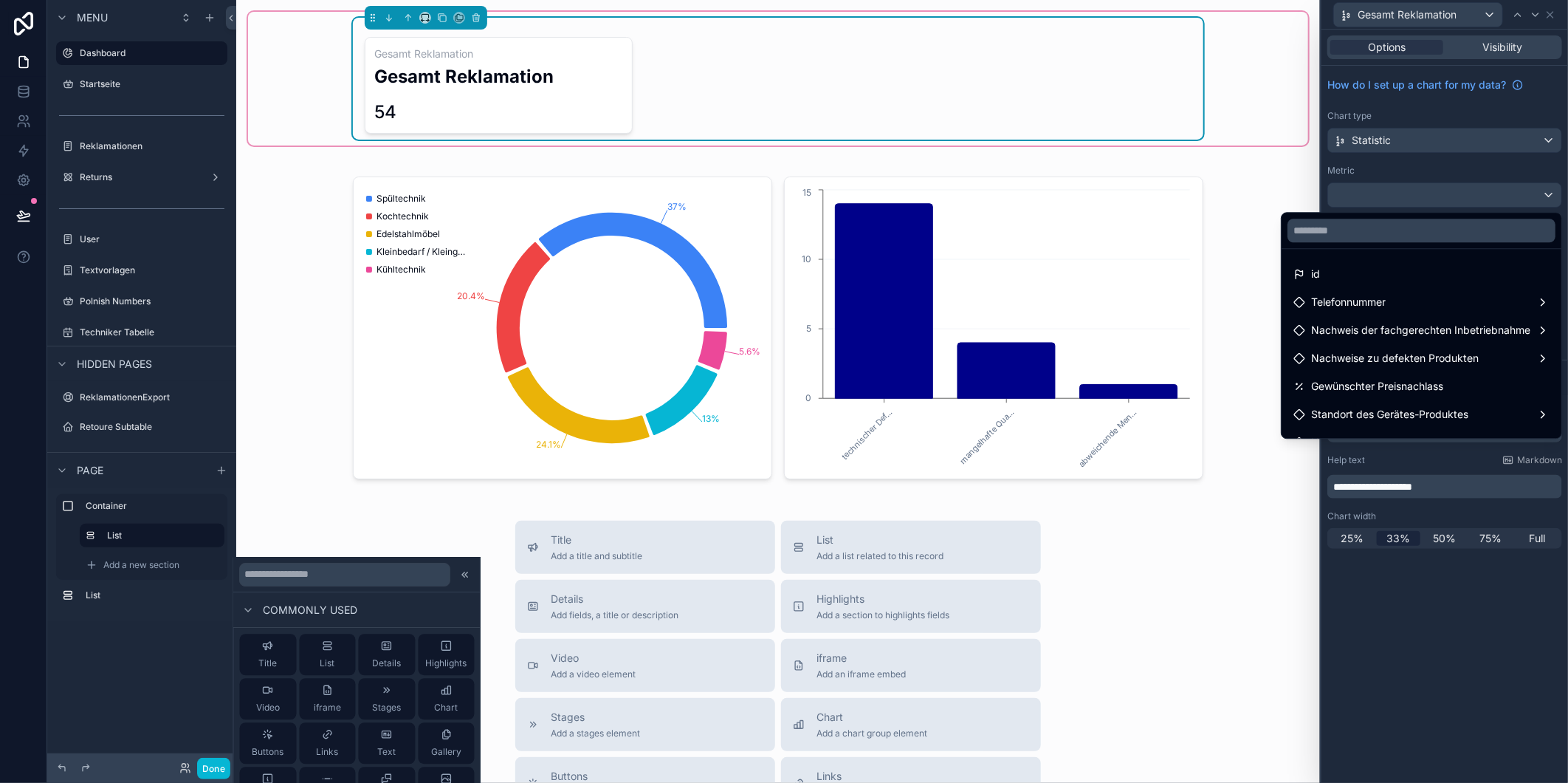
click at [1427, 112] on div at bounding box center [1444, 391] width 247 height 783
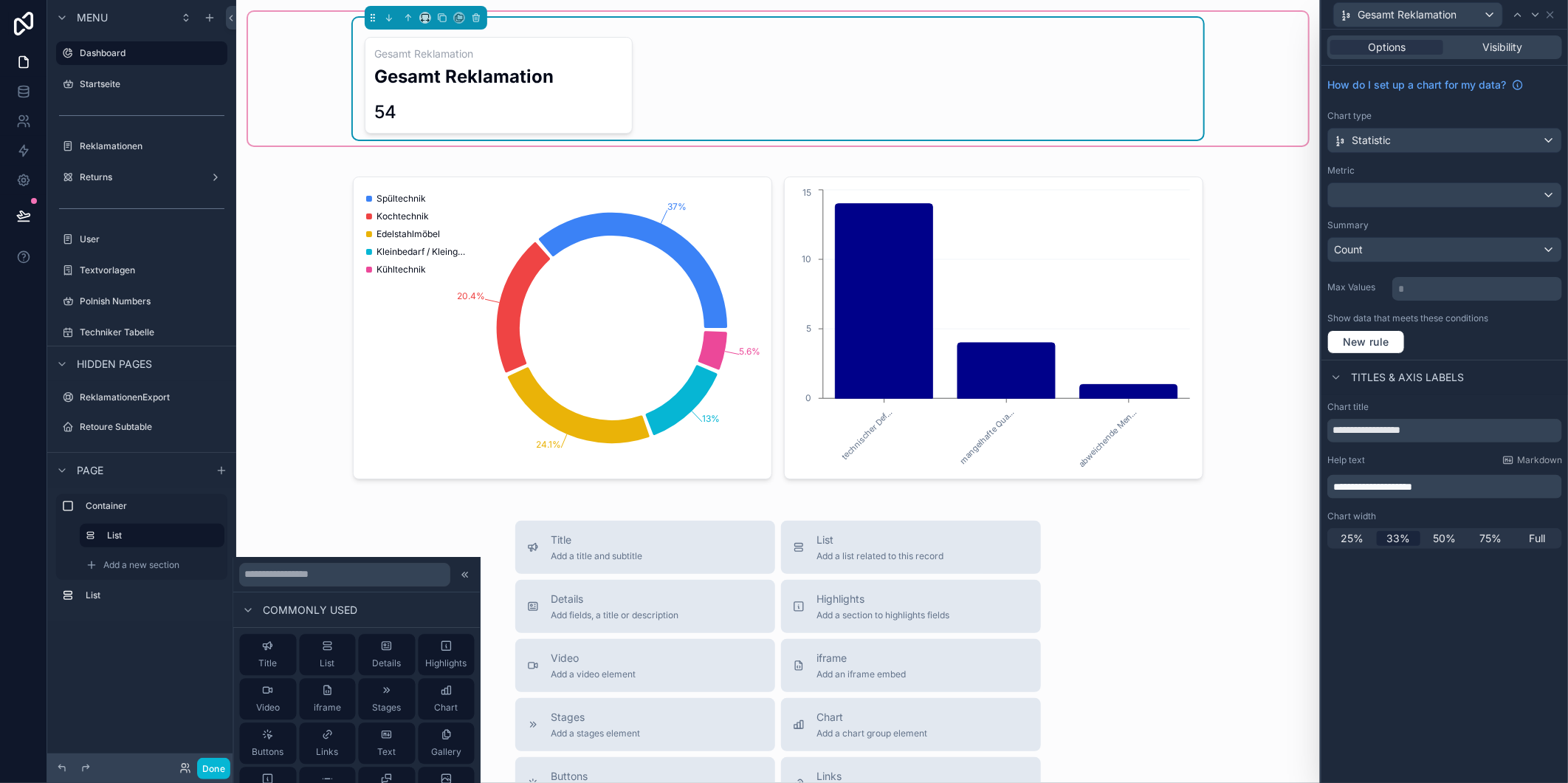
click at [429, 521] on div "Title Add a title and subtitle List Add a list related to this record Details A…" at bounding box center [778, 784] width 1060 height 526
click at [32, 210] on button at bounding box center [24, 215] width 32 height 42
click at [336, 517] on div "Gesamt Reklamation Gesamt Reklamation 54 37% 20.4% 24.1% 13% 5.6% Spültechnik K…" at bounding box center [778, 582] width 1084 height 1165
click at [23, 92] on icon at bounding box center [23, 91] width 14 height 14
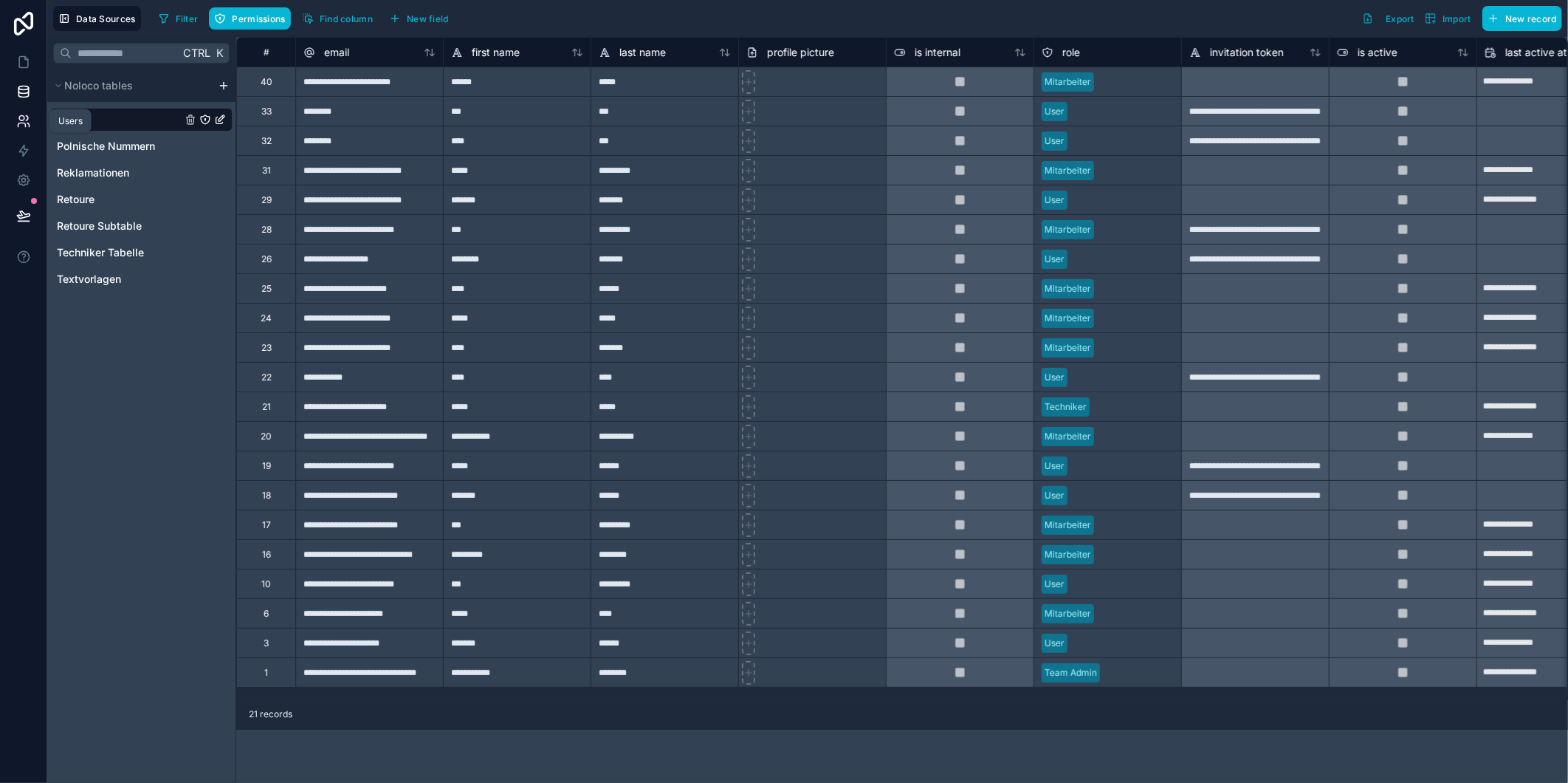
click at [23, 126] on icon at bounding box center [23, 120] width 14 height 14
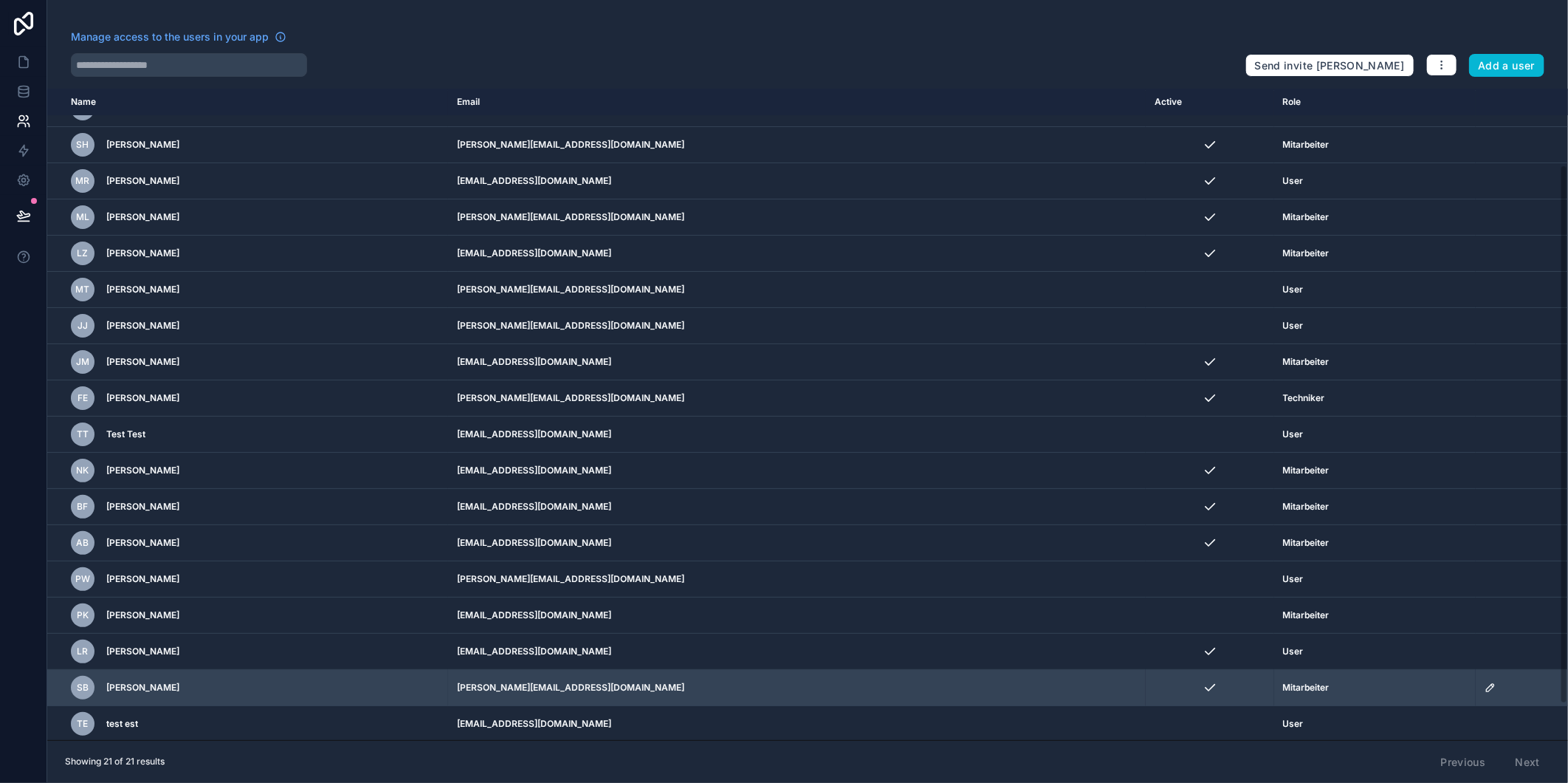
scroll to position [135, 0]
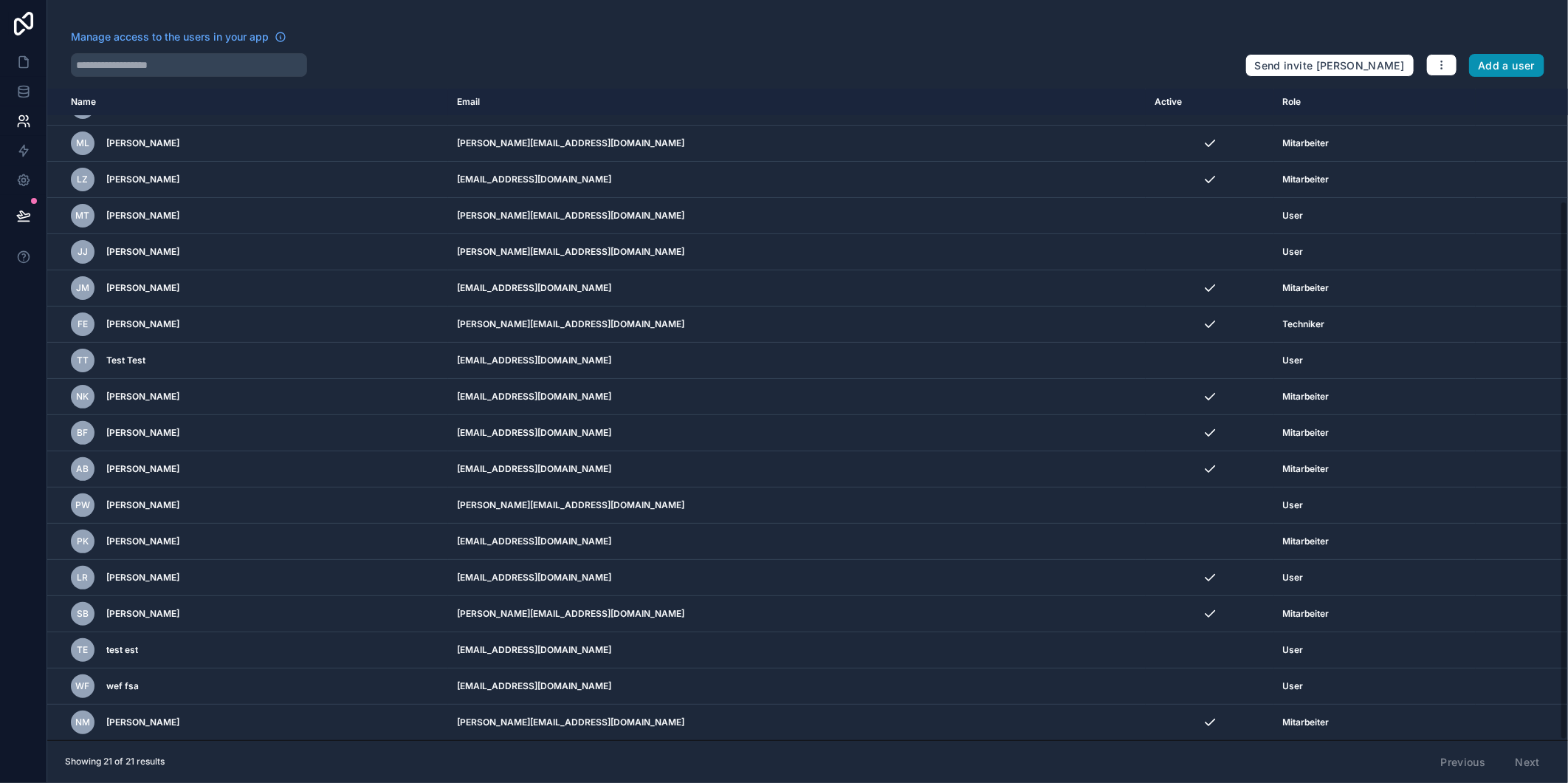
click at [1479, 66] on button "Add a user" at bounding box center [1507, 66] width 76 height 24
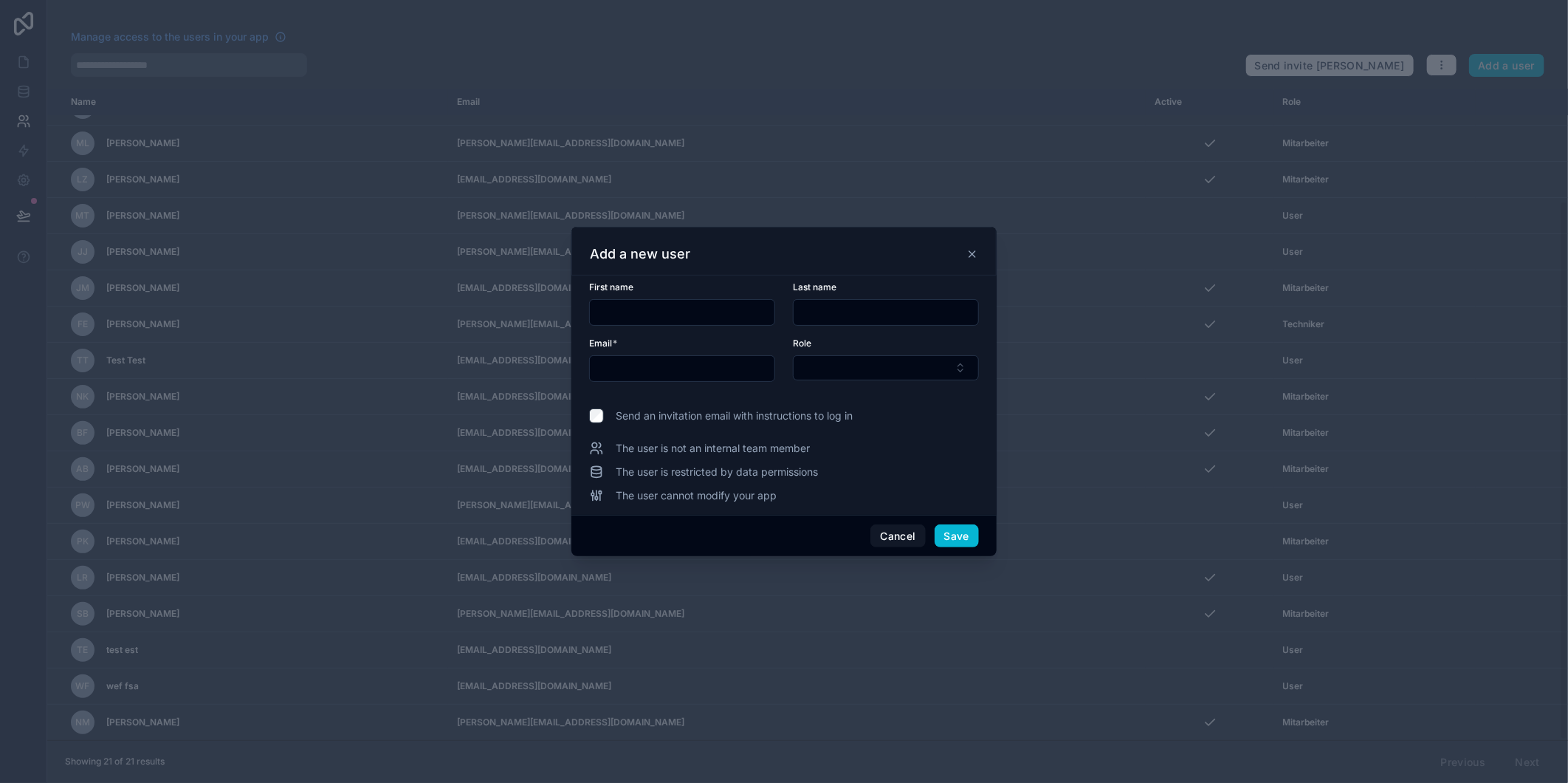
click at [698, 317] on input "text" at bounding box center [683, 312] width 185 height 20
type input "*****"
click at [836, 322] on input "*******" at bounding box center [886, 312] width 185 height 20
paste input "text"
type input "*******"
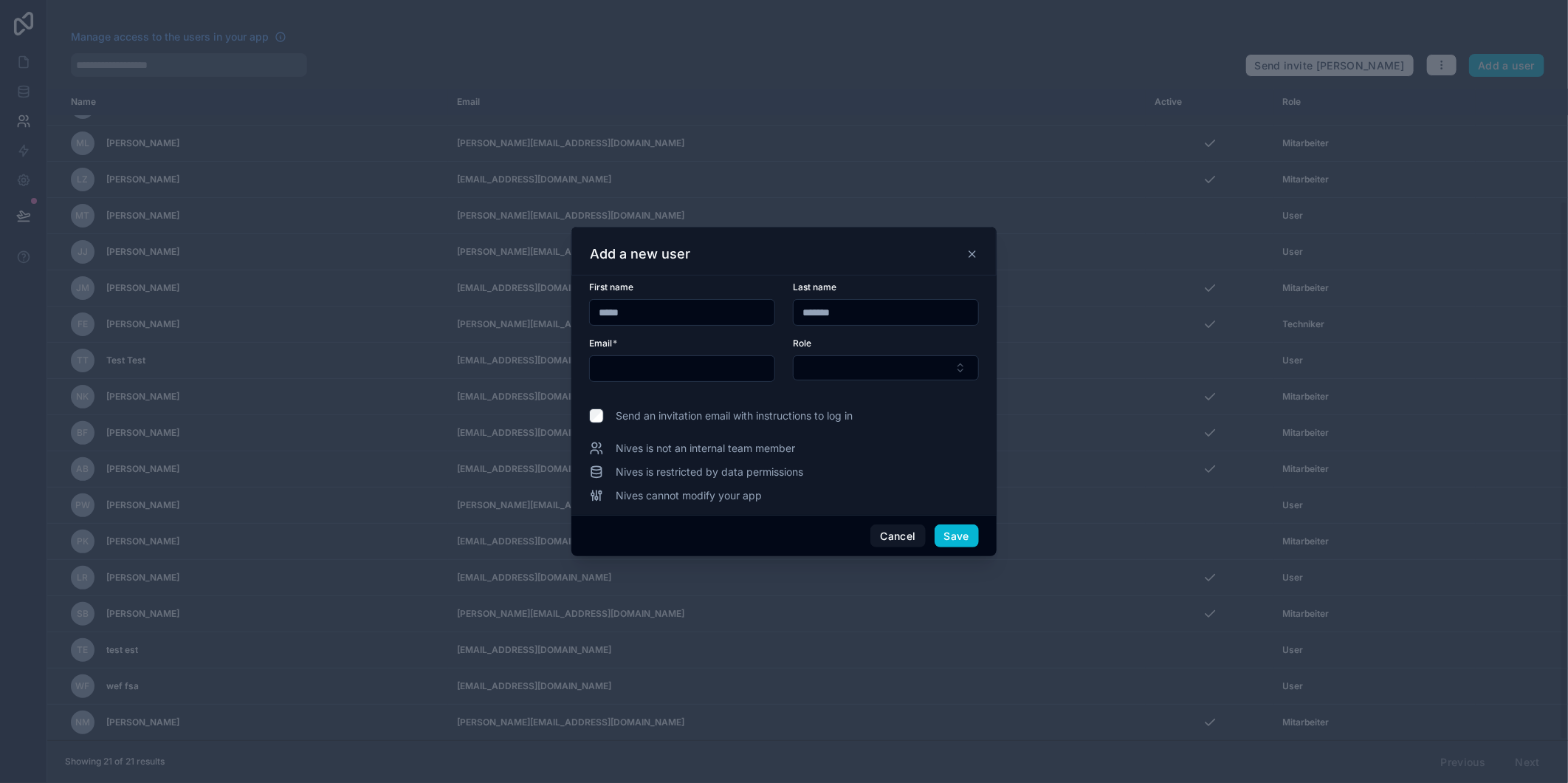
click at [723, 369] on input "text" at bounding box center [683, 368] width 185 height 20
paste input "**********"
type input "**********"
click at [835, 372] on button "Select Button" at bounding box center [885, 368] width 186 height 25
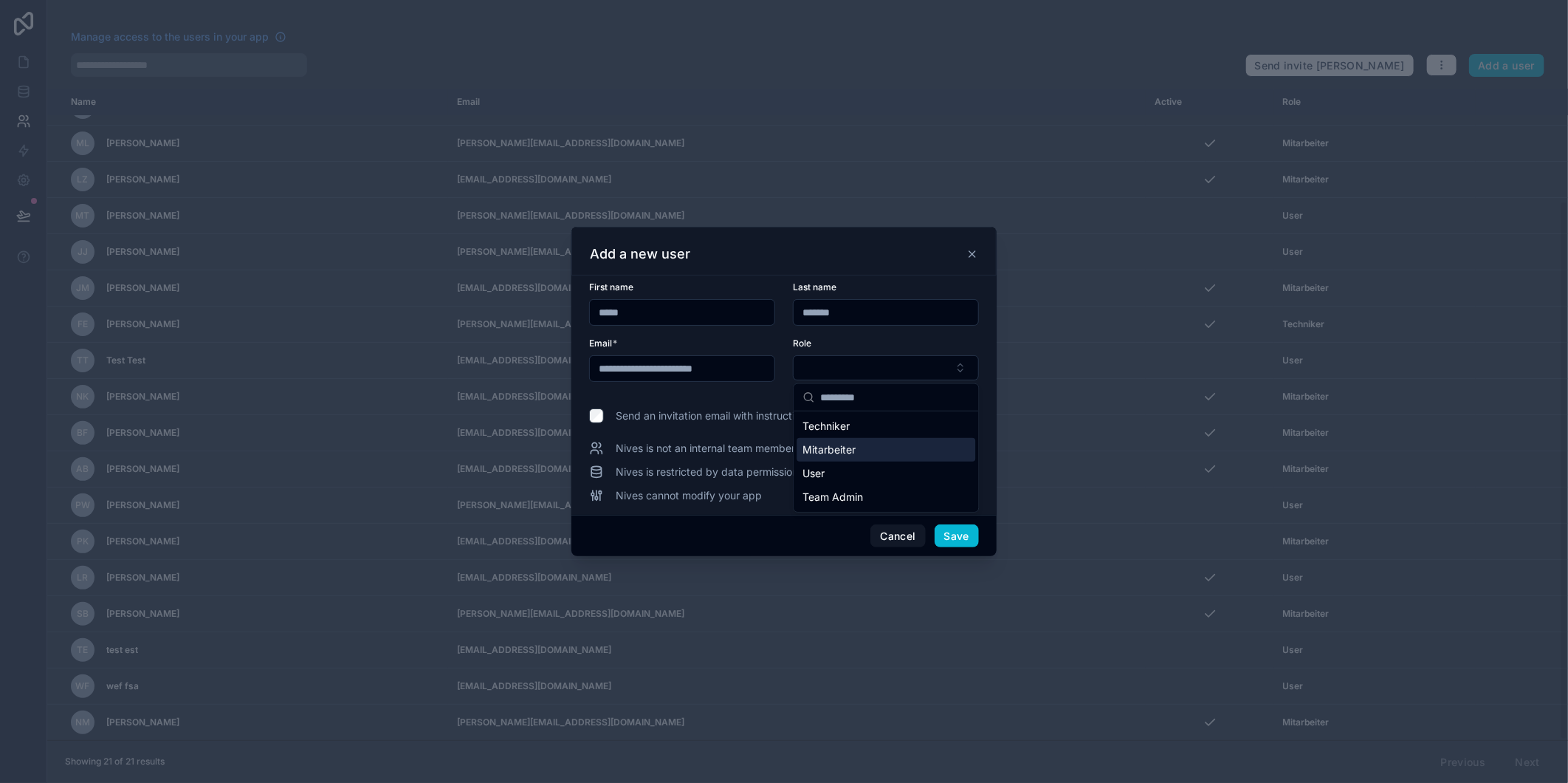
click at [876, 454] on div "Mitarbeiter" at bounding box center [885, 450] width 179 height 24
click at [678, 411] on span "Send an invitation email with instructions to log in" at bounding box center [734, 416] width 237 height 14
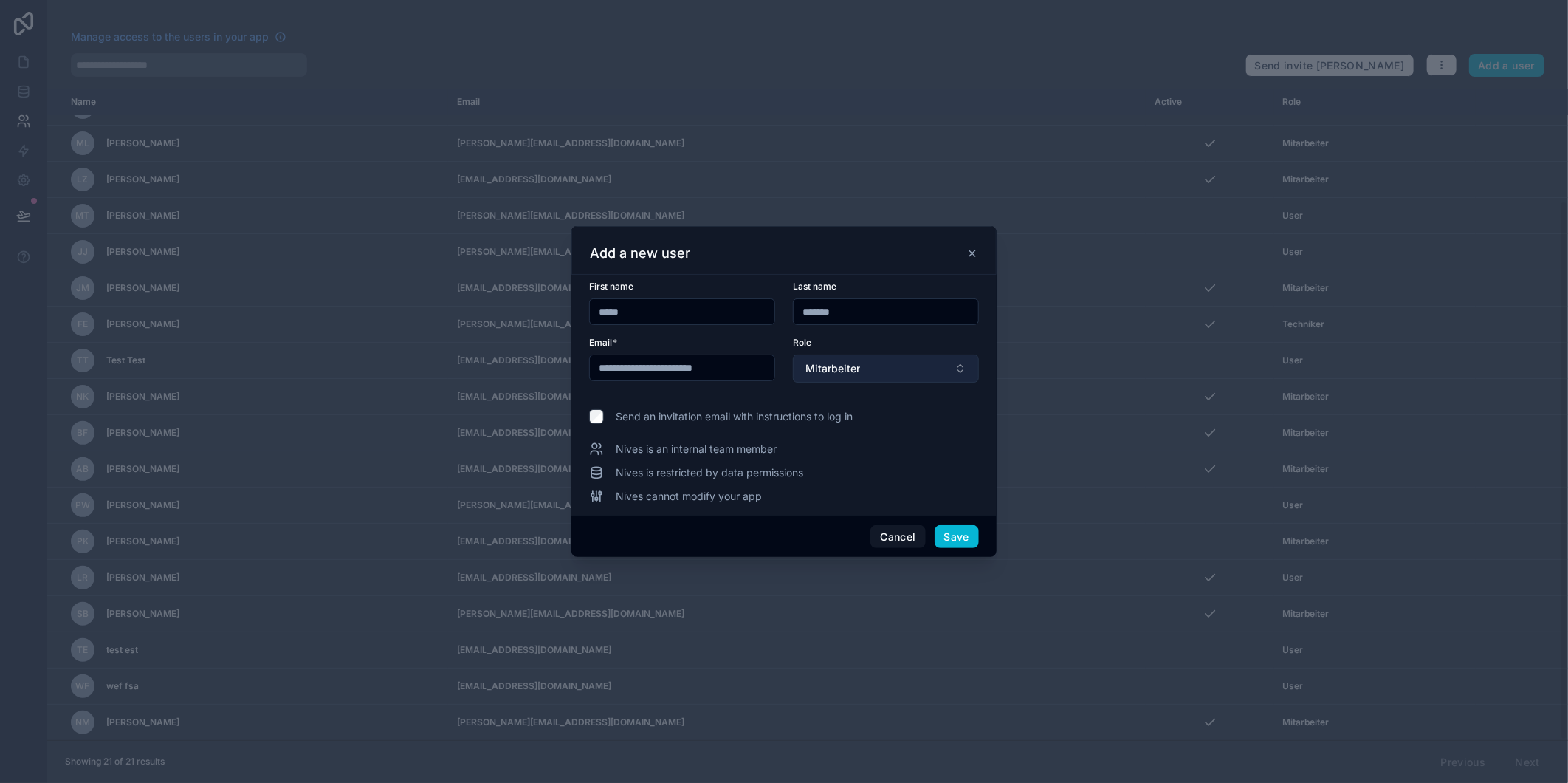
click at [930, 368] on button "Mitarbeiter" at bounding box center [885, 368] width 186 height 28
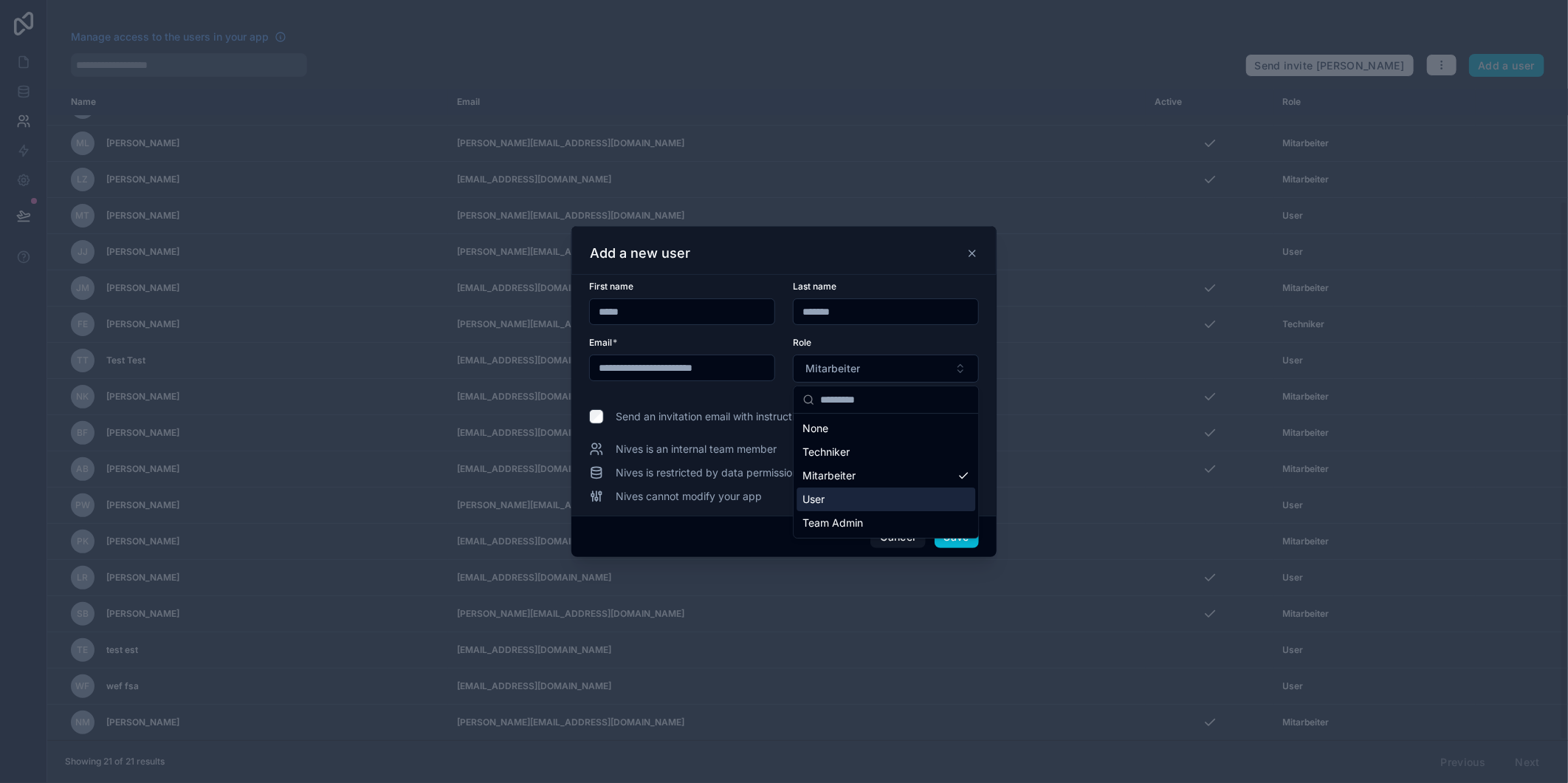
click at [901, 504] on div "User" at bounding box center [885, 500] width 179 height 24
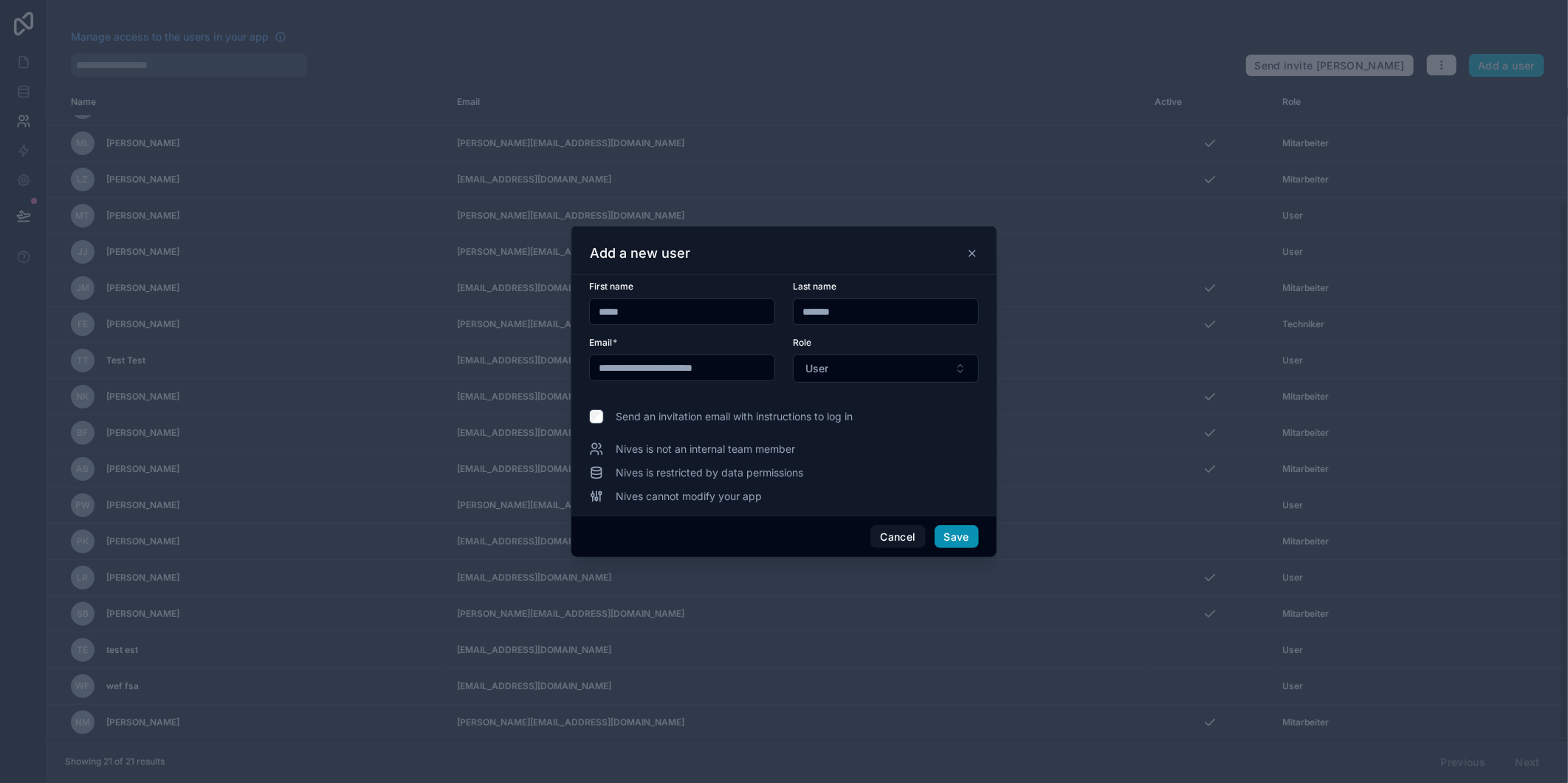
click at [963, 538] on button "Save" at bounding box center [957, 537] width 44 height 24
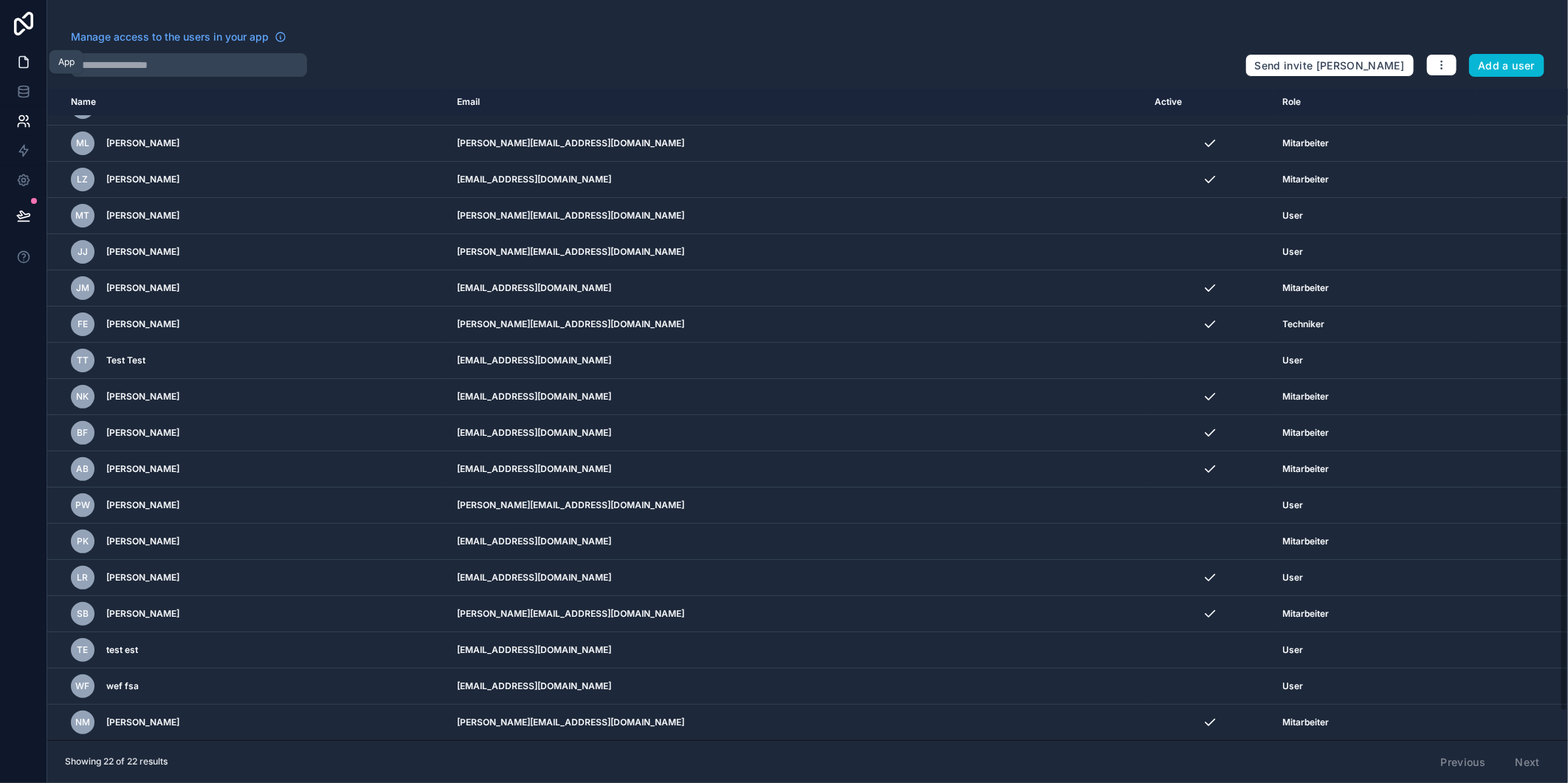
click at [14, 68] on link at bounding box center [23, 62] width 47 height 30
